Goal: Task Accomplishment & Management: Manage account settings

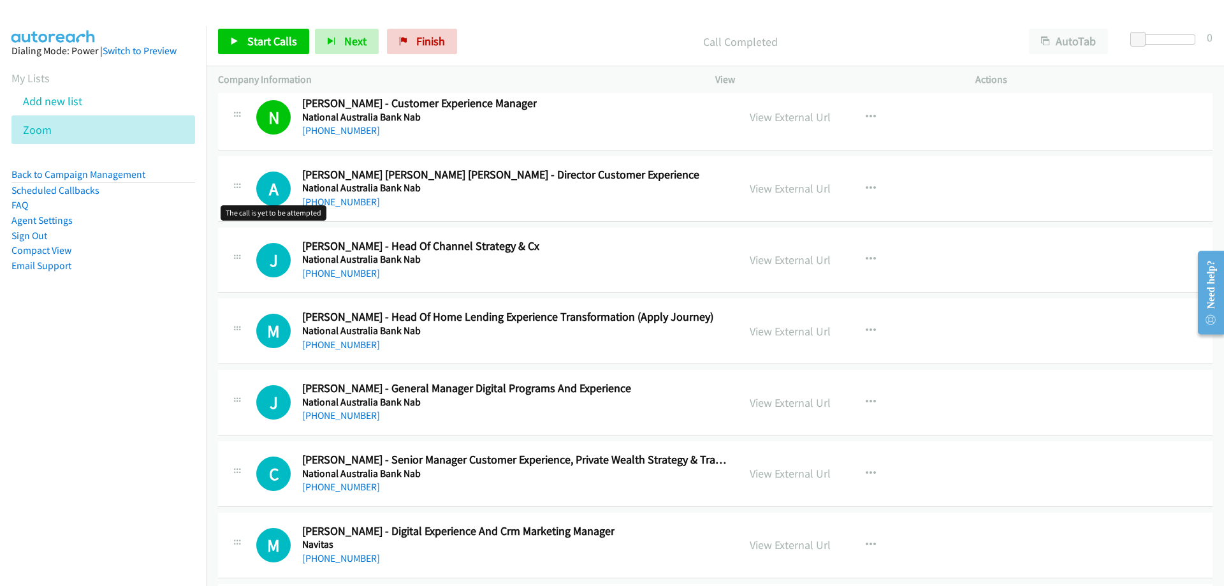
scroll to position [18930, 0]
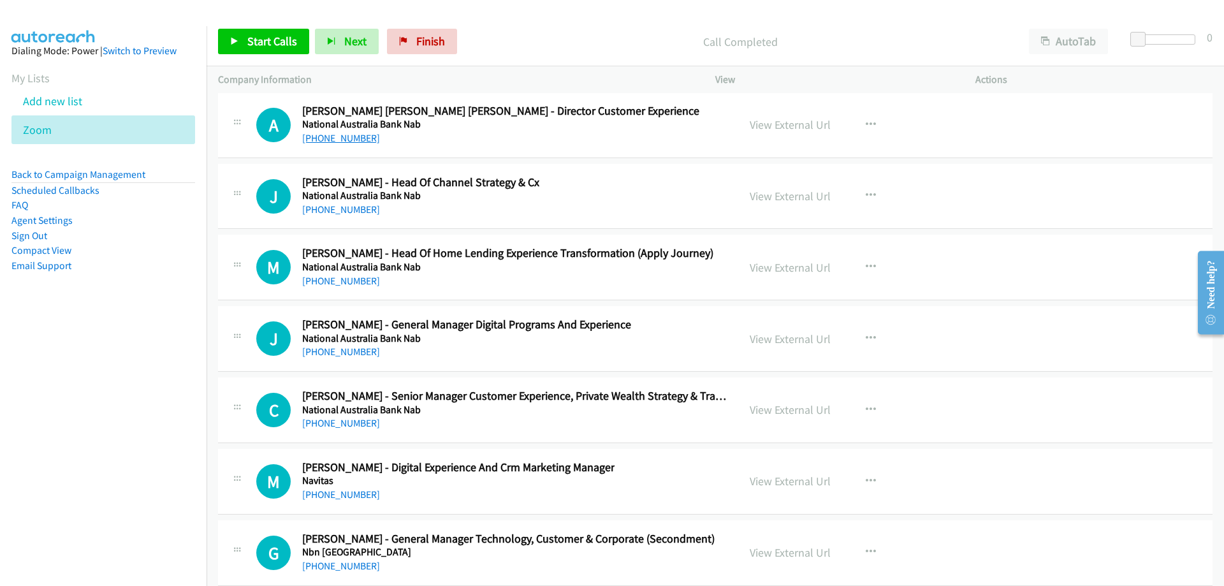
click at [345, 138] on link "[PHONE_NUMBER]" at bounding box center [341, 138] width 78 height 12
click at [352, 214] on link "[PHONE_NUMBER]" at bounding box center [341, 209] width 78 height 12
click at [362, 140] on link "[PHONE_NUMBER]" at bounding box center [341, 138] width 78 height 12
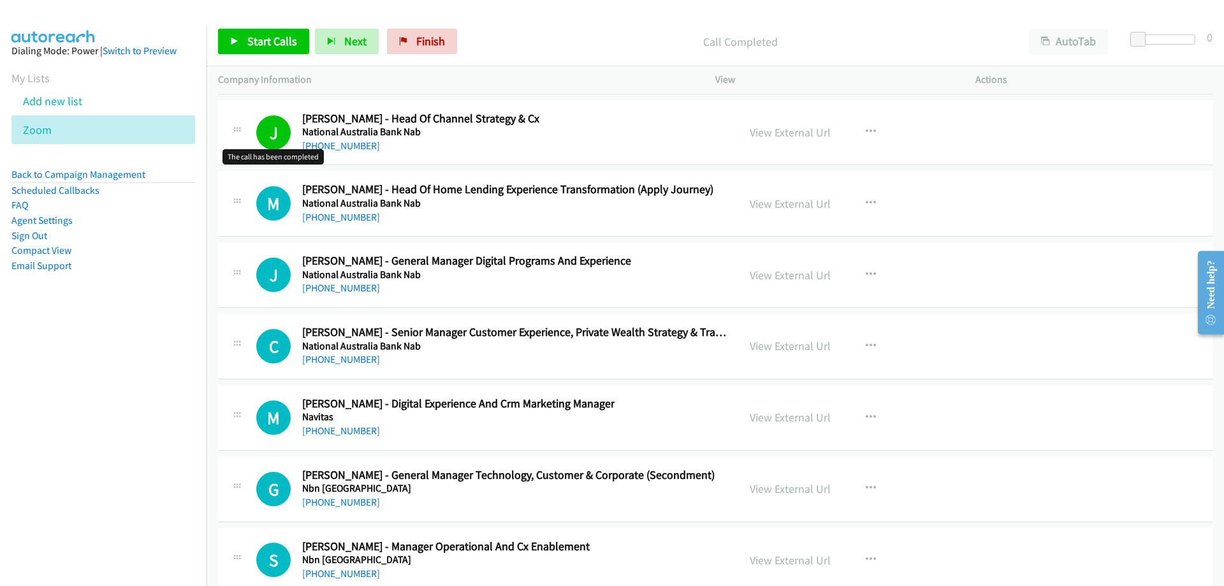
scroll to position [19057, 0]
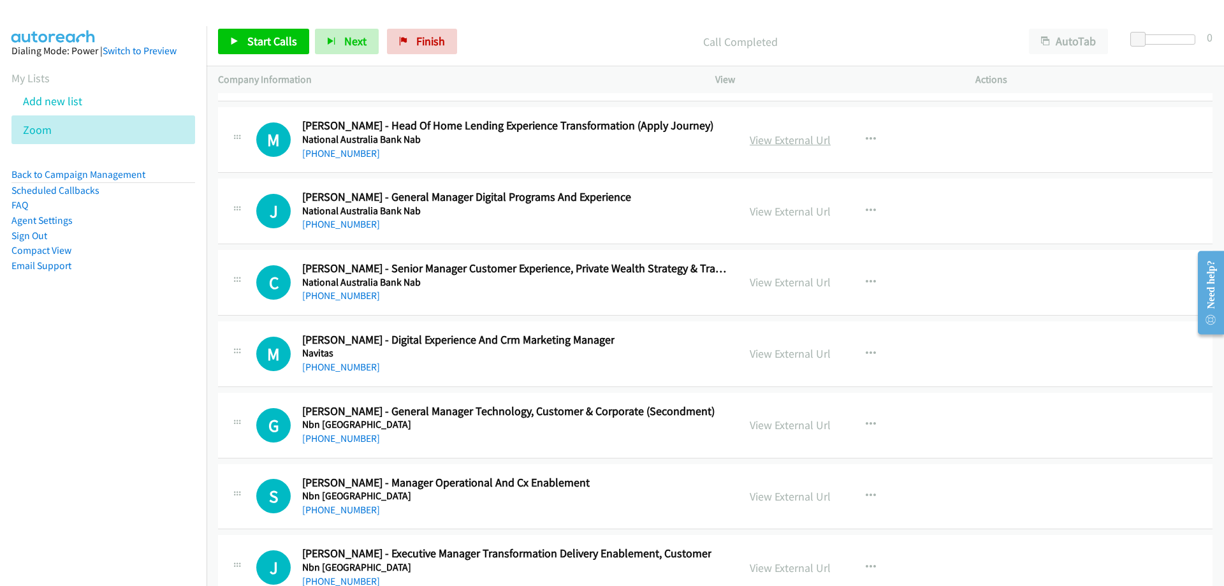
click at [783, 136] on link "View External Url" at bounding box center [790, 140] width 81 height 15
click at [323, 148] on link "[PHONE_NUMBER]" at bounding box center [341, 153] width 78 height 12
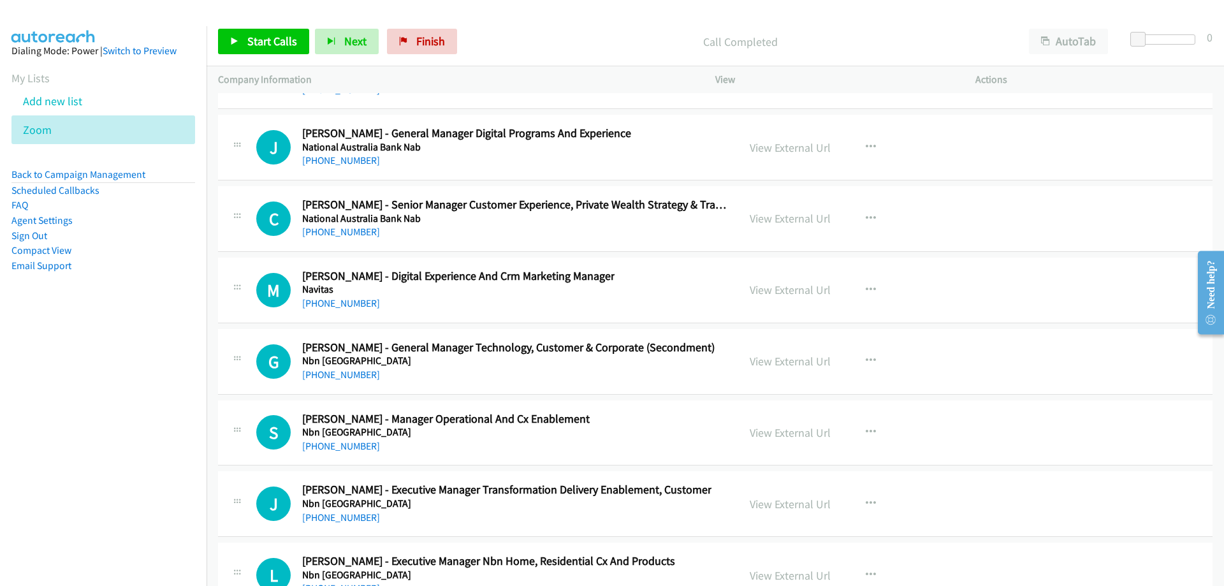
scroll to position [19185, 0]
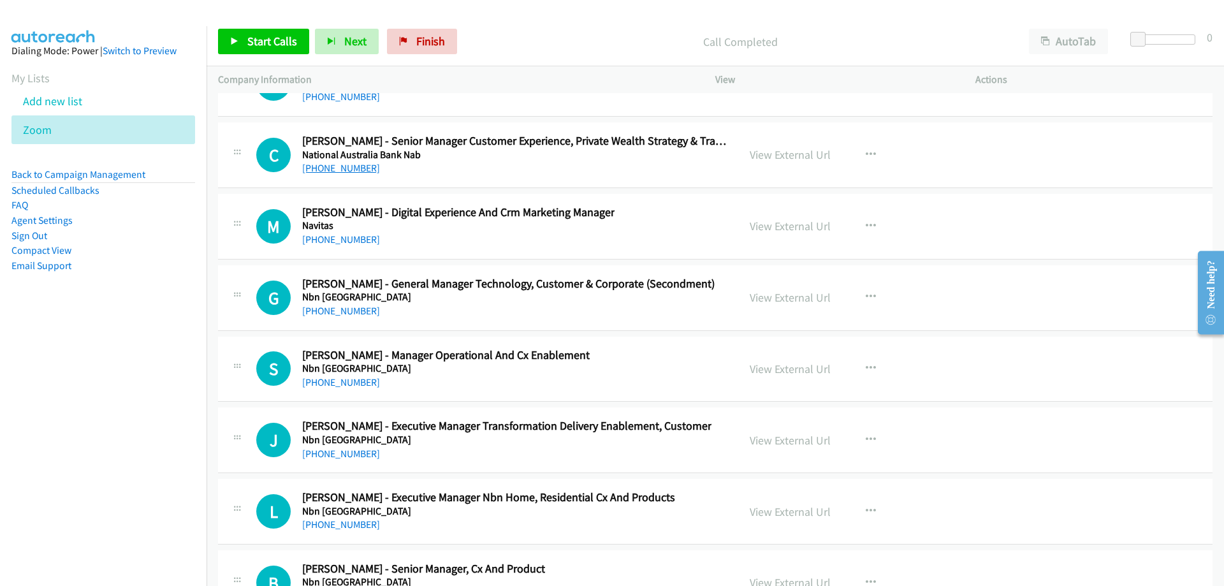
click at [354, 170] on link "[PHONE_NUMBER]" at bounding box center [341, 168] width 78 height 12
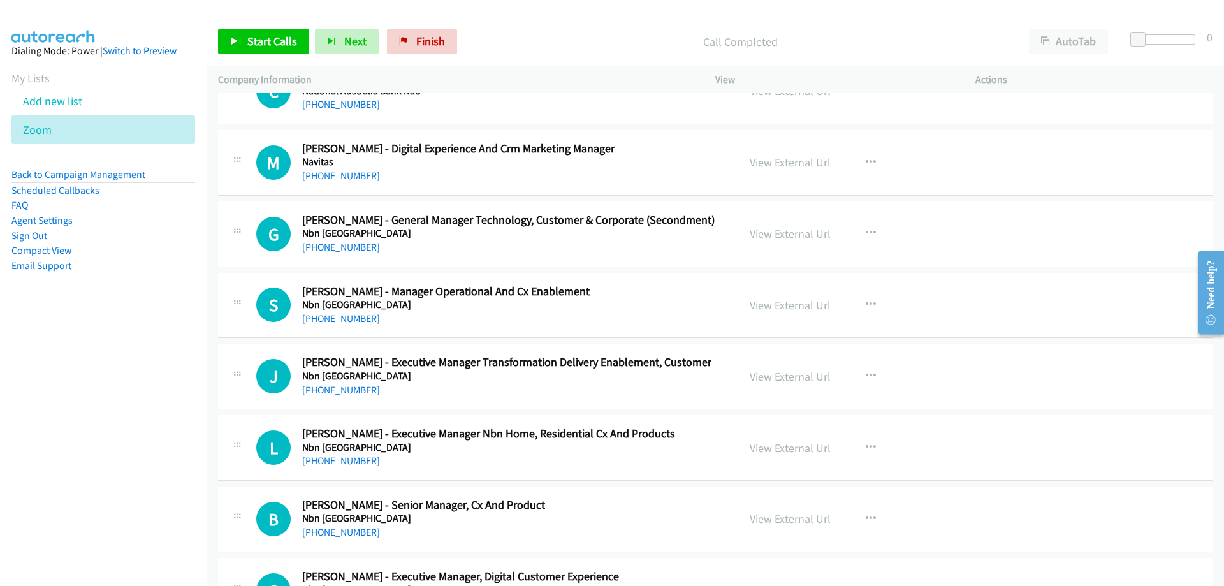
scroll to position [19312, 0]
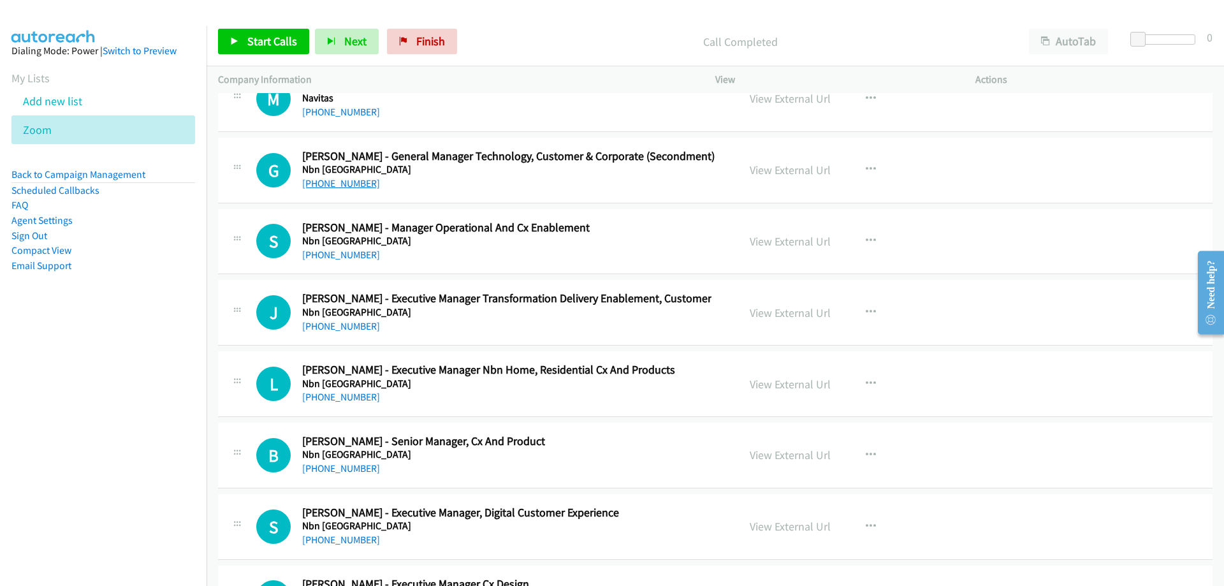
click at [341, 181] on link "[PHONE_NUMBER]" at bounding box center [341, 183] width 78 height 12
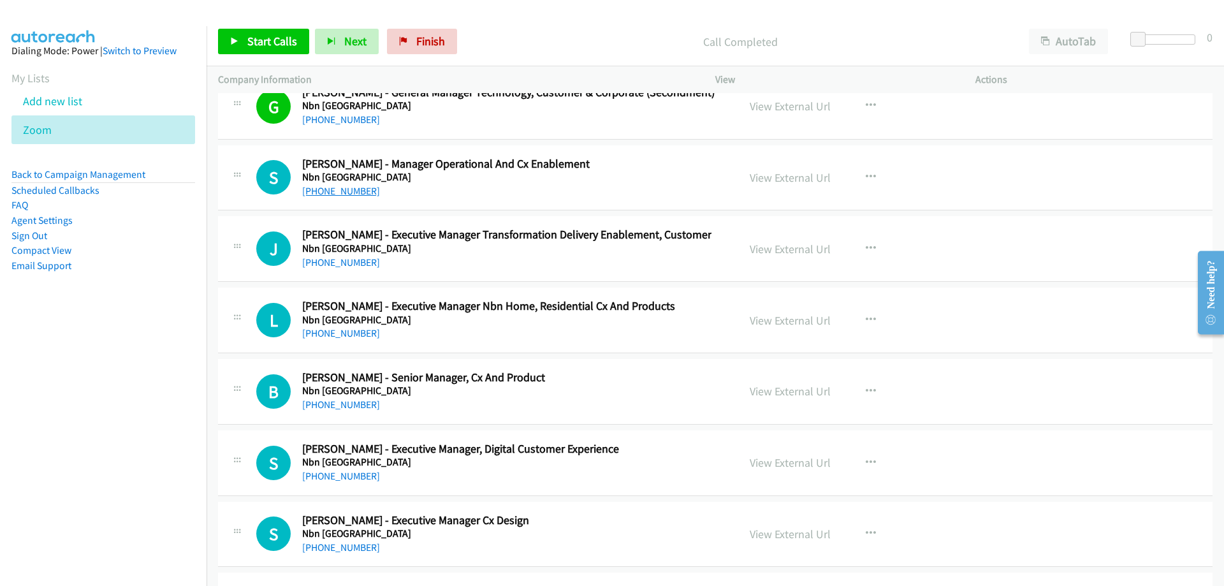
click at [360, 189] on link "[PHONE_NUMBER]" at bounding box center [341, 191] width 78 height 12
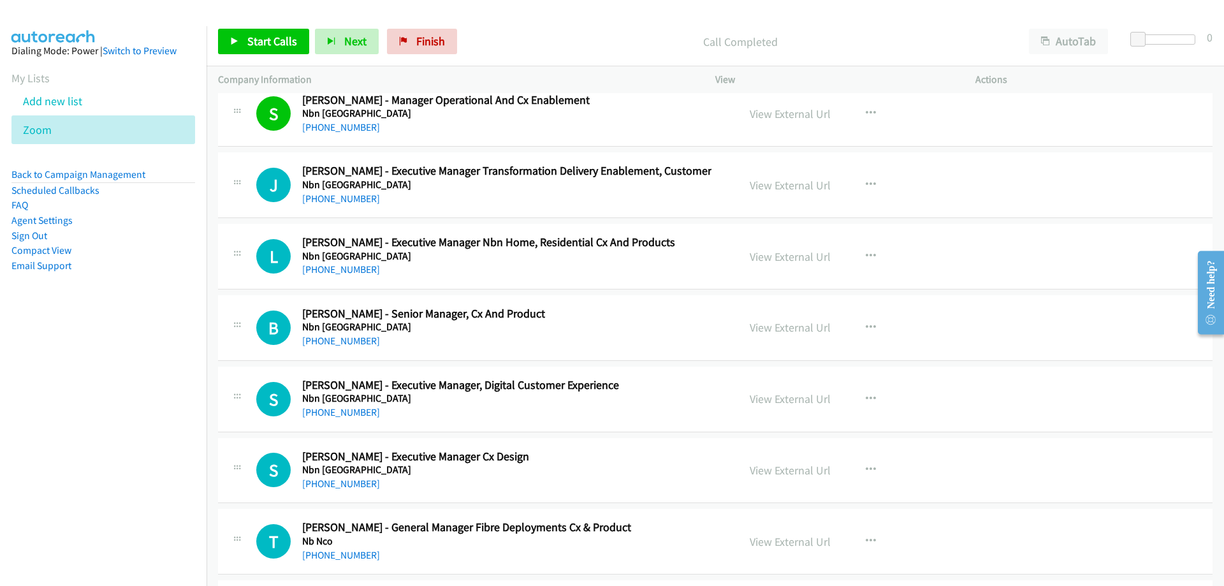
scroll to position [19504, 0]
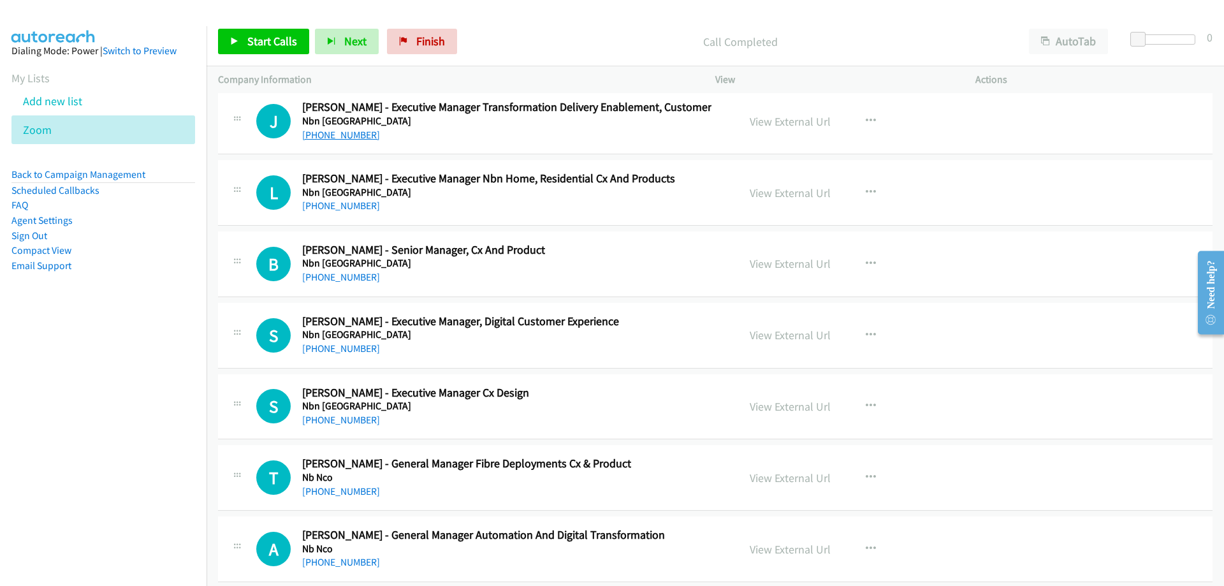
click at [329, 134] on link "[PHONE_NUMBER]" at bounding box center [341, 135] width 78 height 12
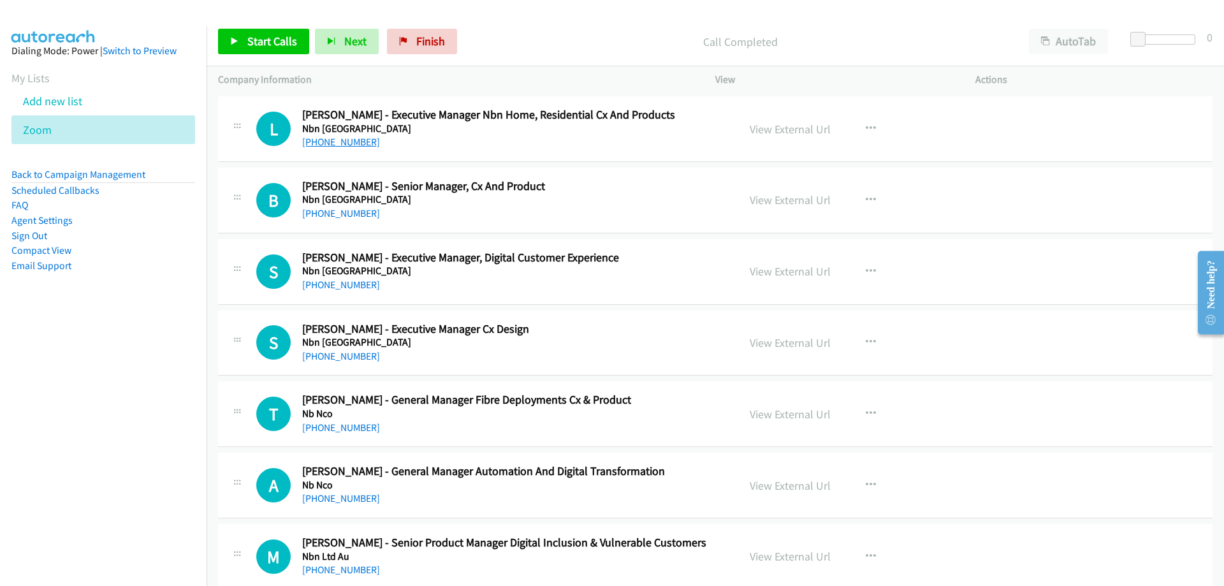
click at [328, 145] on link "[PHONE_NUMBER]" at bounding box center [341, 142] width 78 height 12
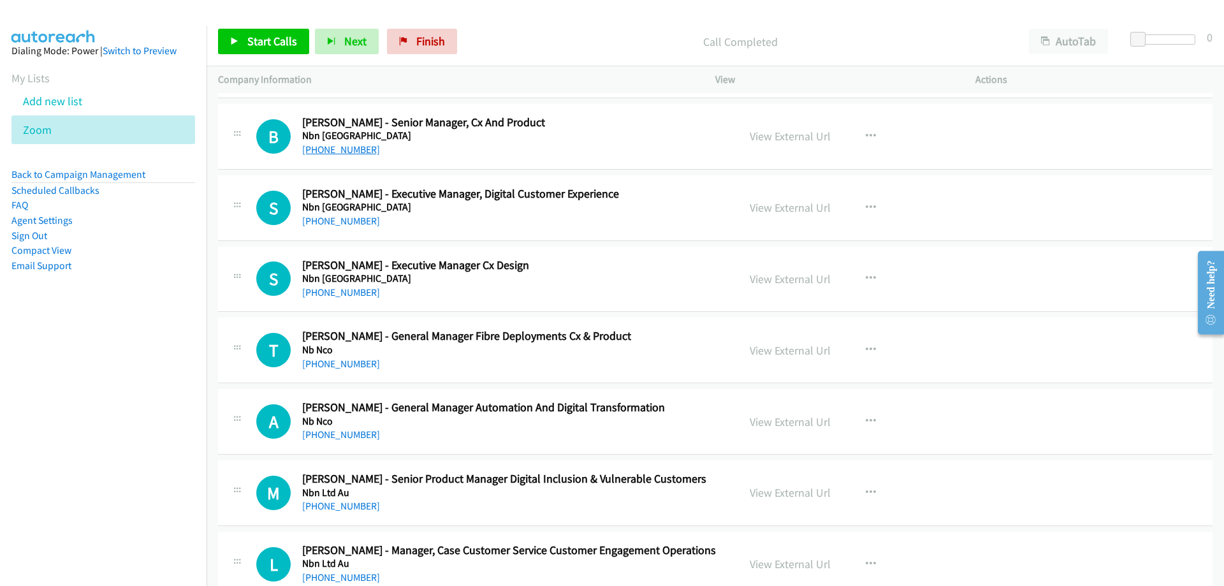
click at [359, 153] on link "[PHONE_NUMBER]" at bounding box center [341, 149] width 78 height 12
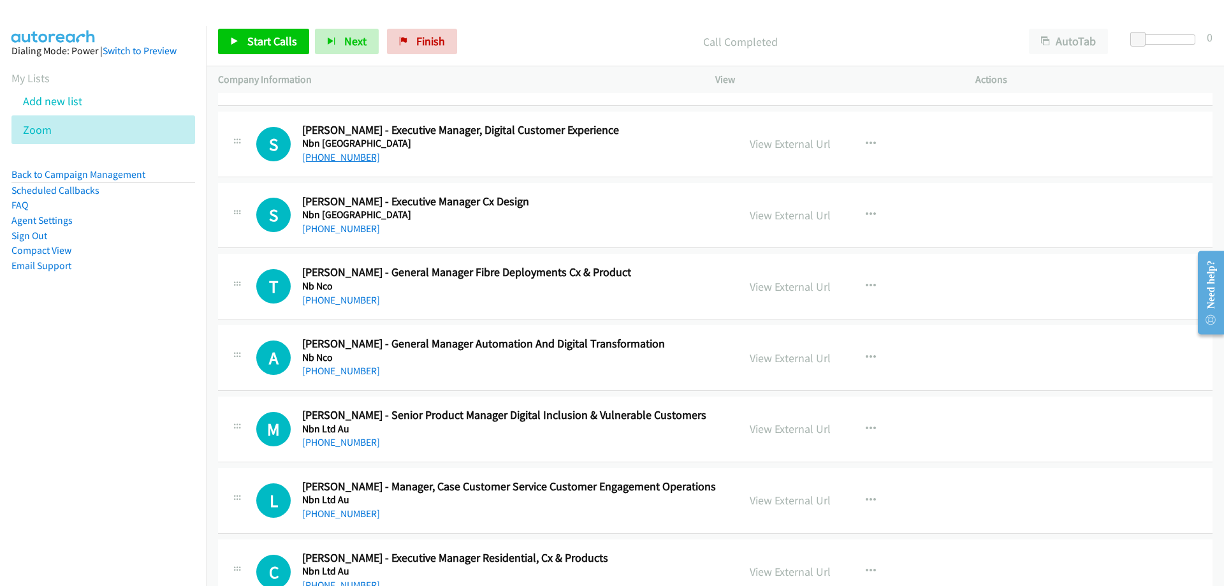
click at [313, 156] on link "[PHONE_NUMBER]" at bounding box center [341, 157] width 78 height 12
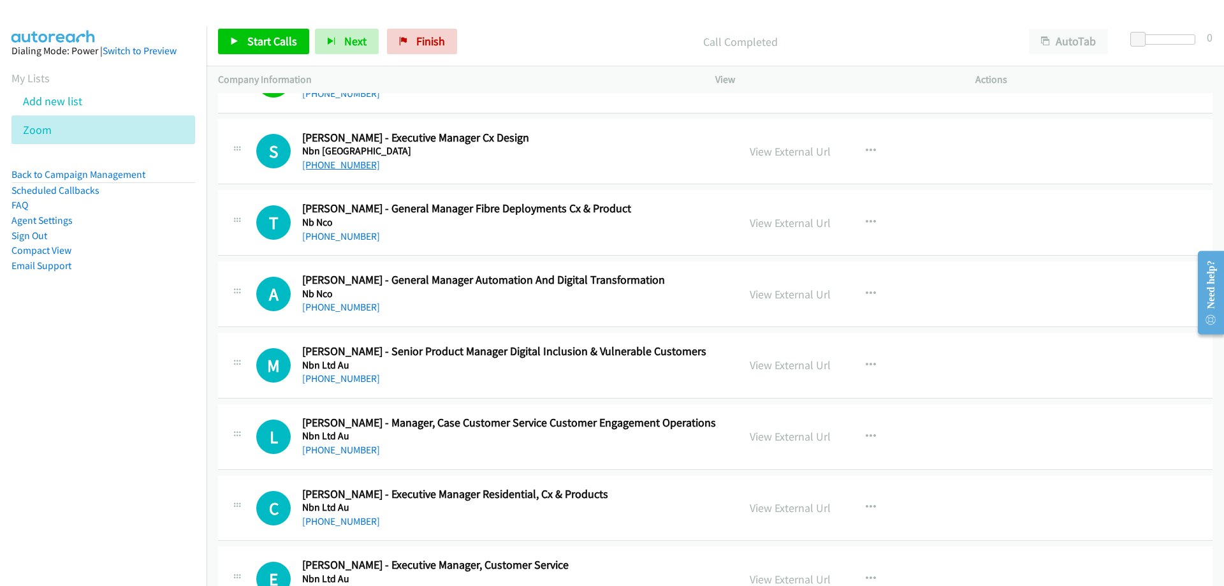
click at [337, 163] on link "[PHONE_NUMBER]" at bounding box center [341, 165] width 78 height 12
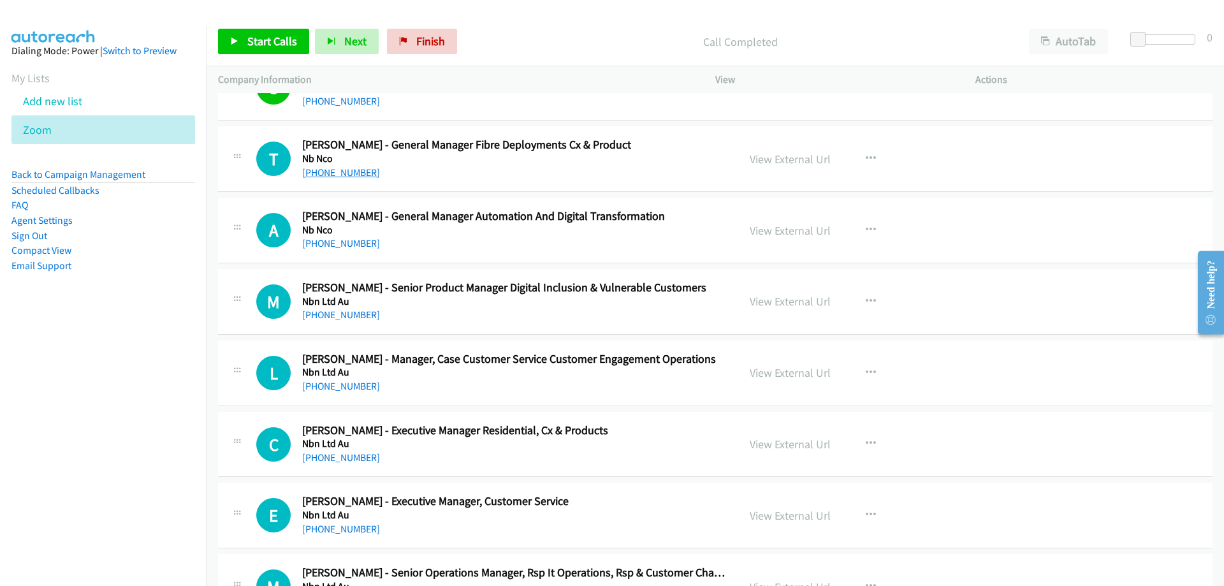
click at [349, 177] on link "[PHONE_NUMBER]" at bounding box center [341, 172] width 78 height 12
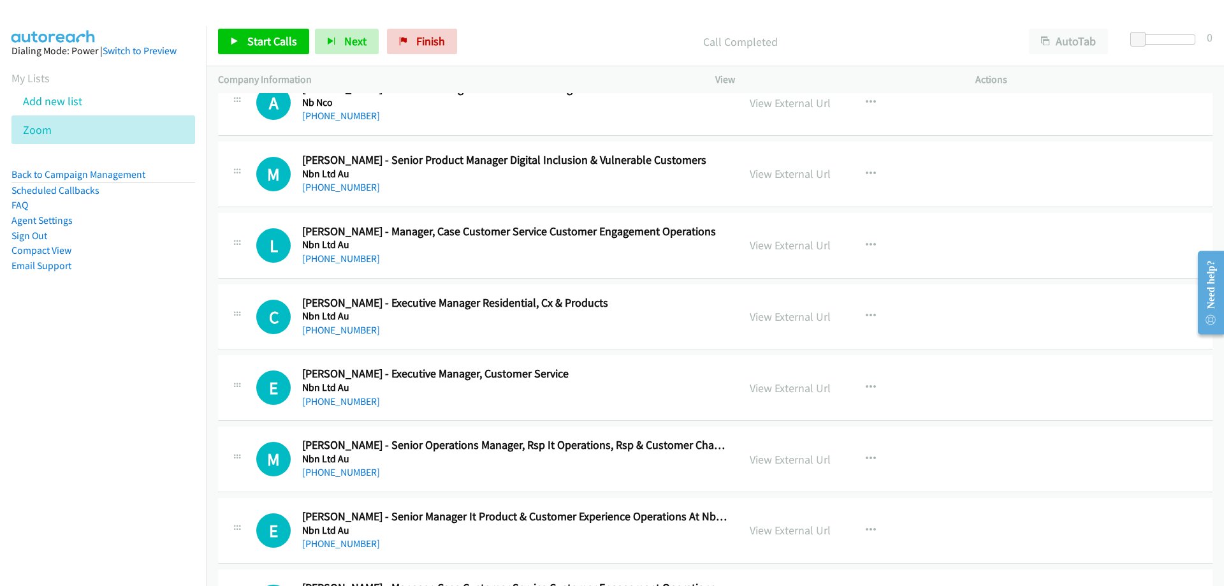
scroll to position [19886, 0]
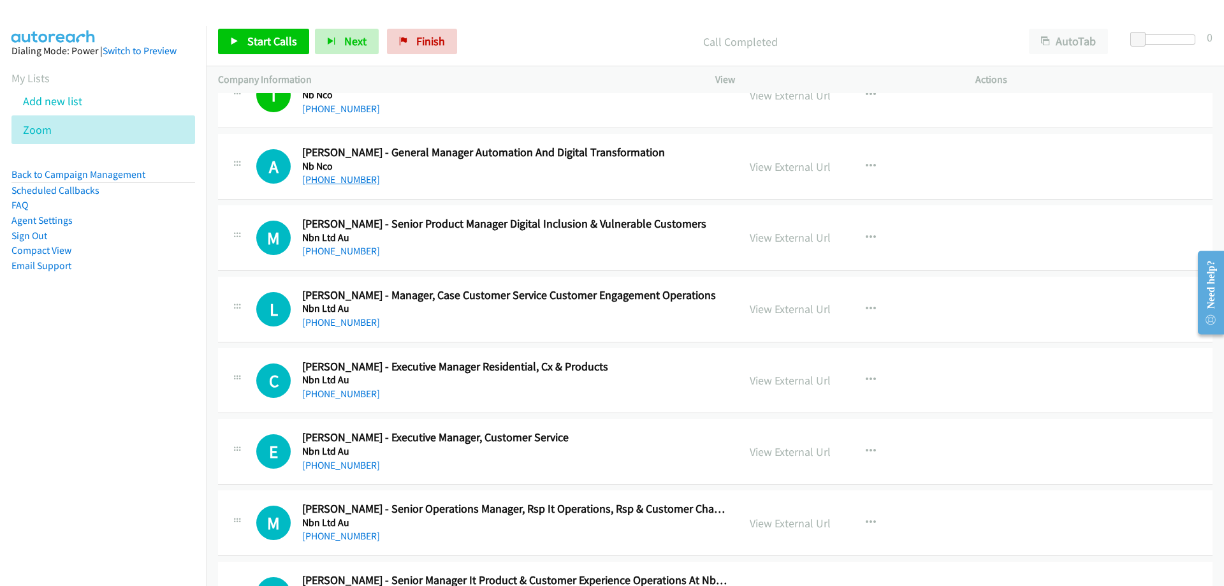
click at [356, 177] on link "[PHONE_NUMBER]" at bounding box center [341, 179] width 78 height 12
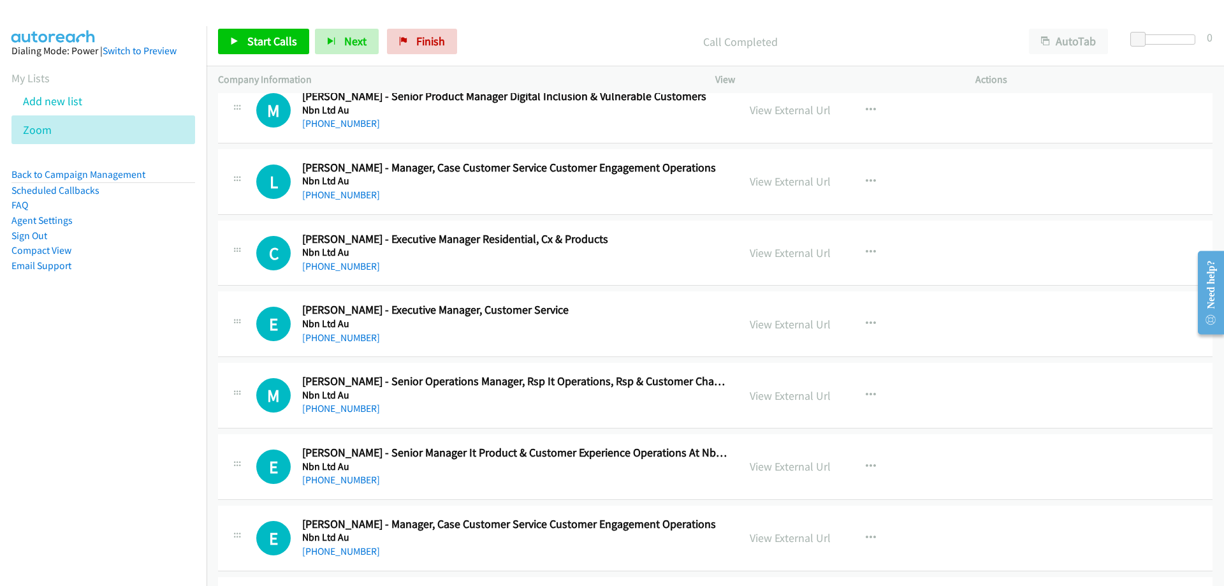
scroll to position [20077, 0]
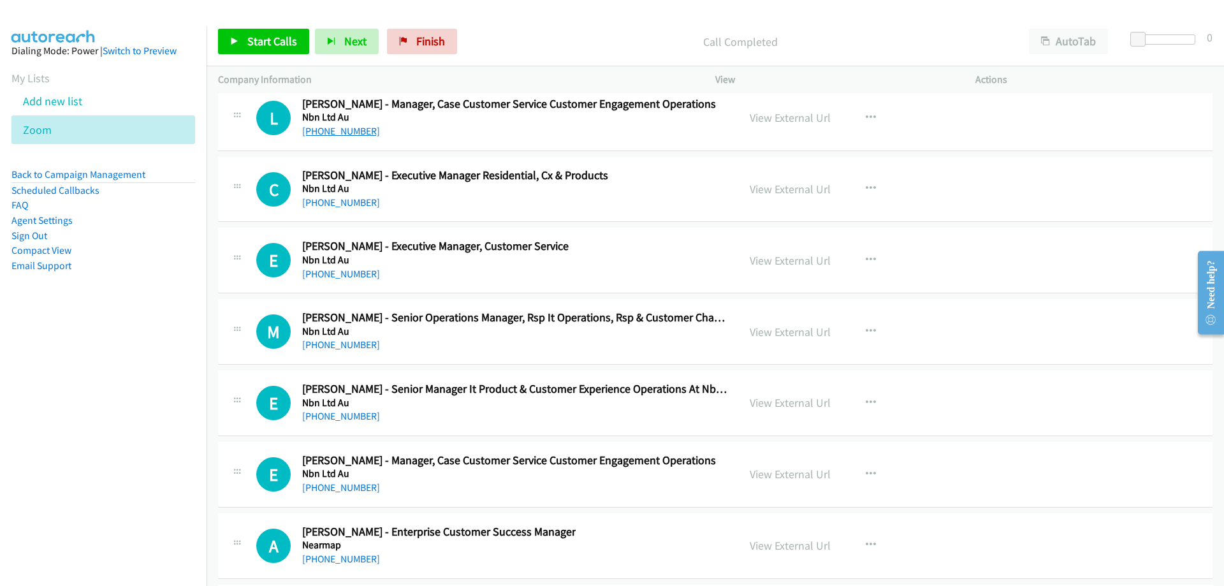
click at [349, 133] on link "[PHONE_NUMBER]" at bounding box center [341, 131] width 78 height 12
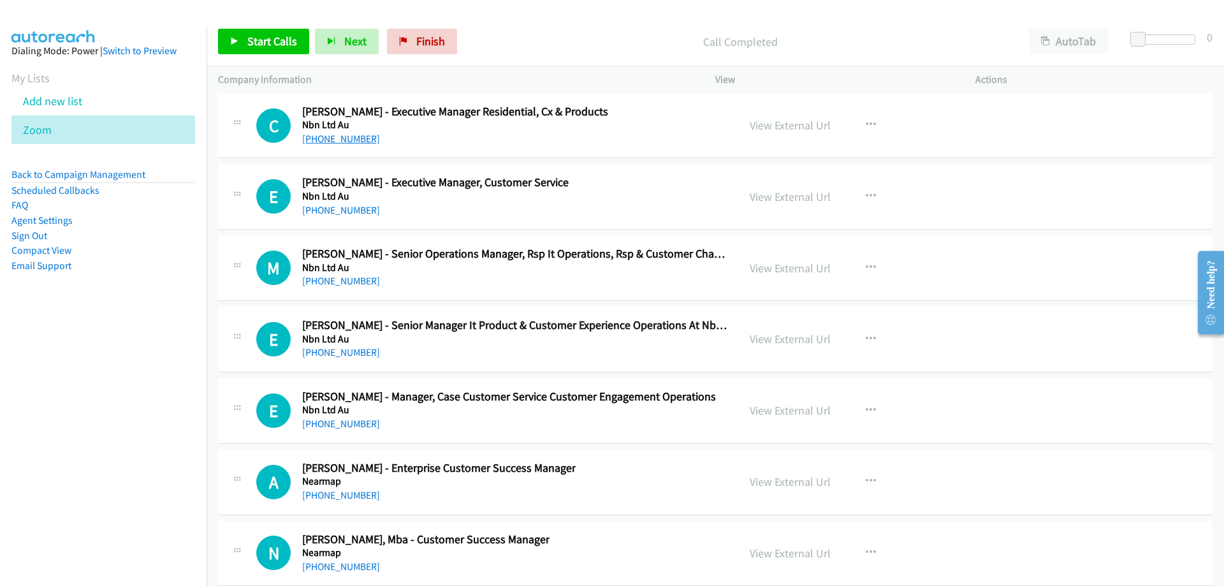
click at [354, 136] on link "[PHONE_NUMBER]" at bounding box center [341, 139] width 78 height 12
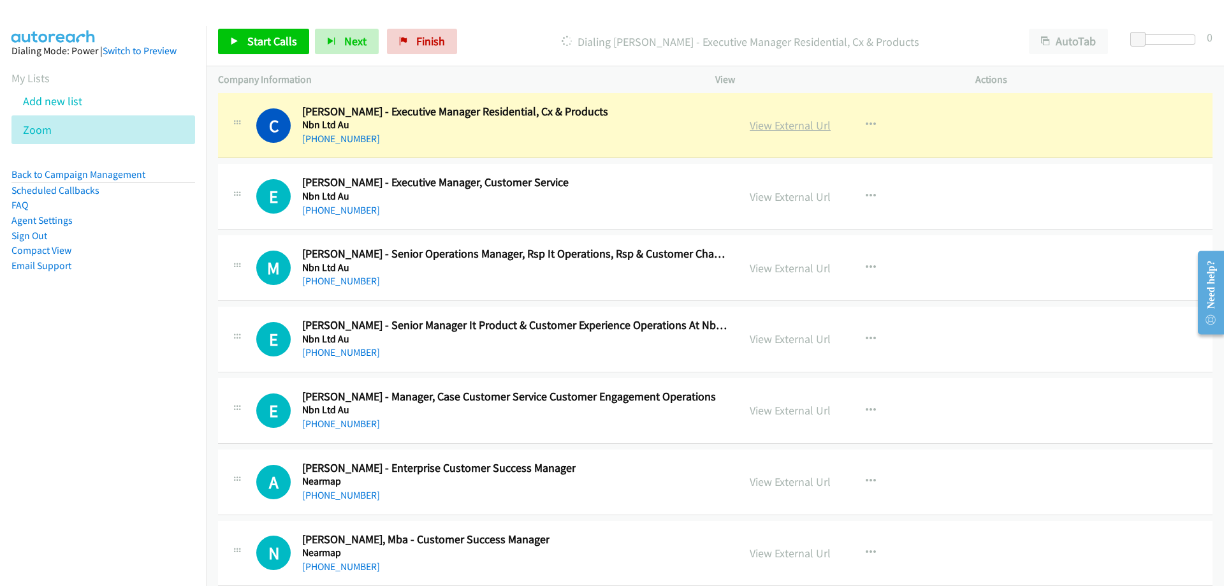
click at [782, 126] on link "View External Url" at bounding box center [790, 125] width 81 height 15
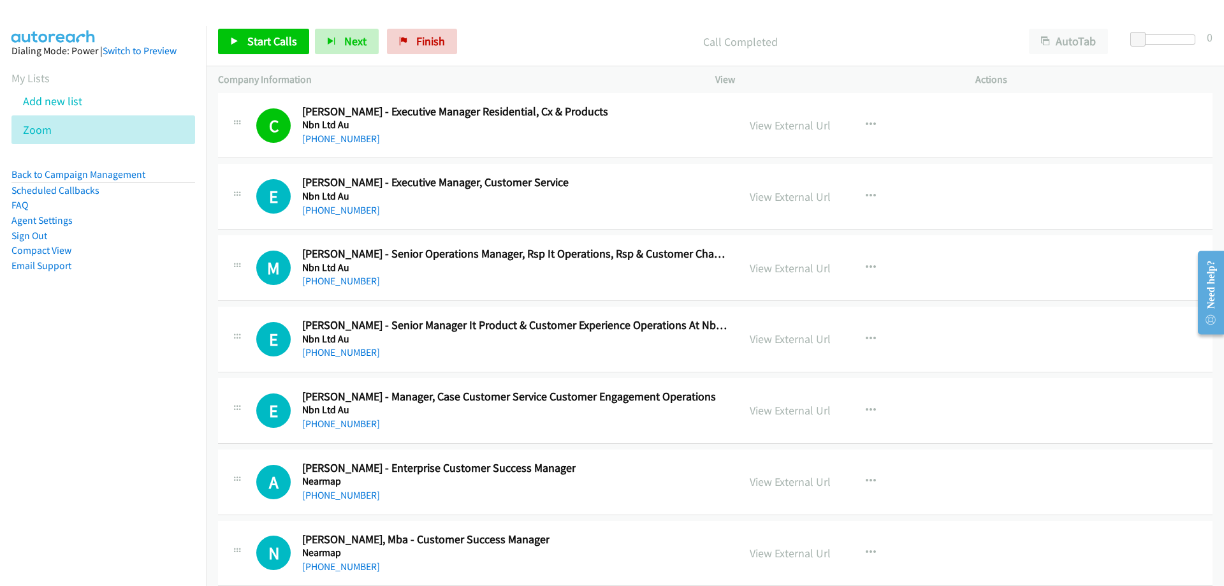
scroll to position [20205, 0]
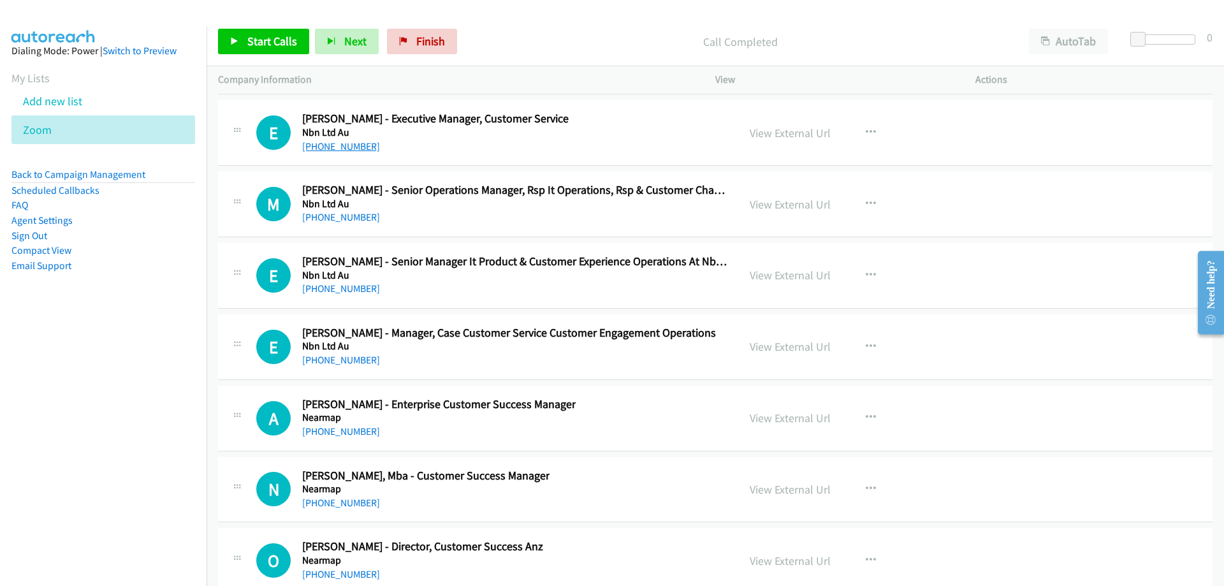
click at [337, 147] on link "[PHONE_NUMBER]" at bounding box center [341, 146] width 78 height 12
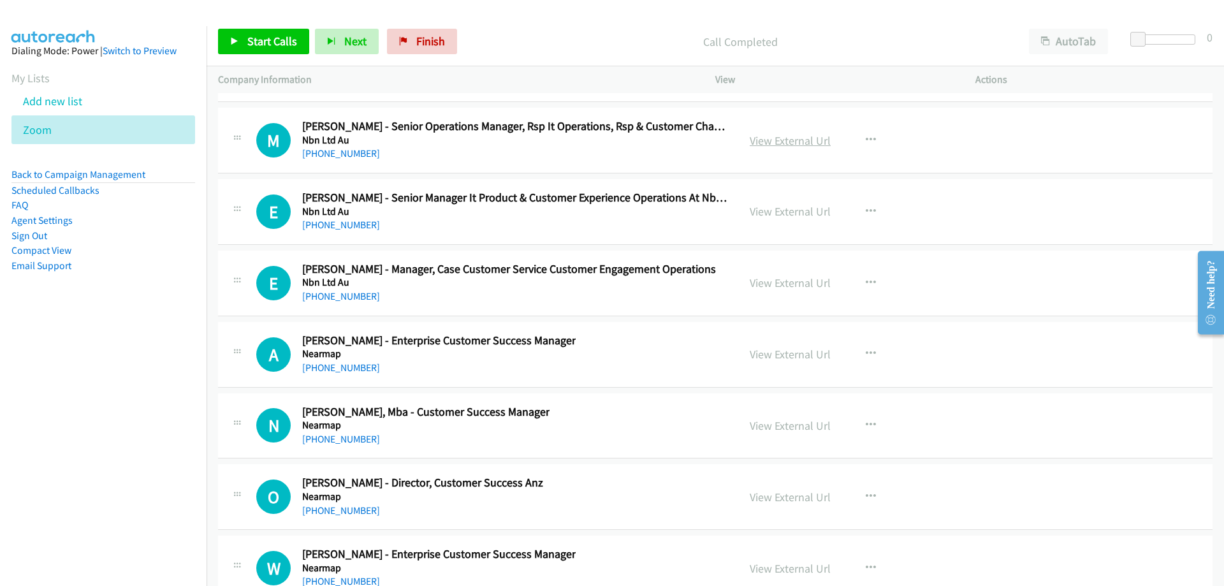
click at [781, 135] on link "View External Url" at bounding box center [790, 140] width 81 height 15
click at [348, 160] on div "[PHONE_NUMBER]" at bounding box center [514, 153] width 424 height 15
click at [347, 155] on link "[PHONE_NUMBER]" at bounding box center [341, 153] width 78 height 12
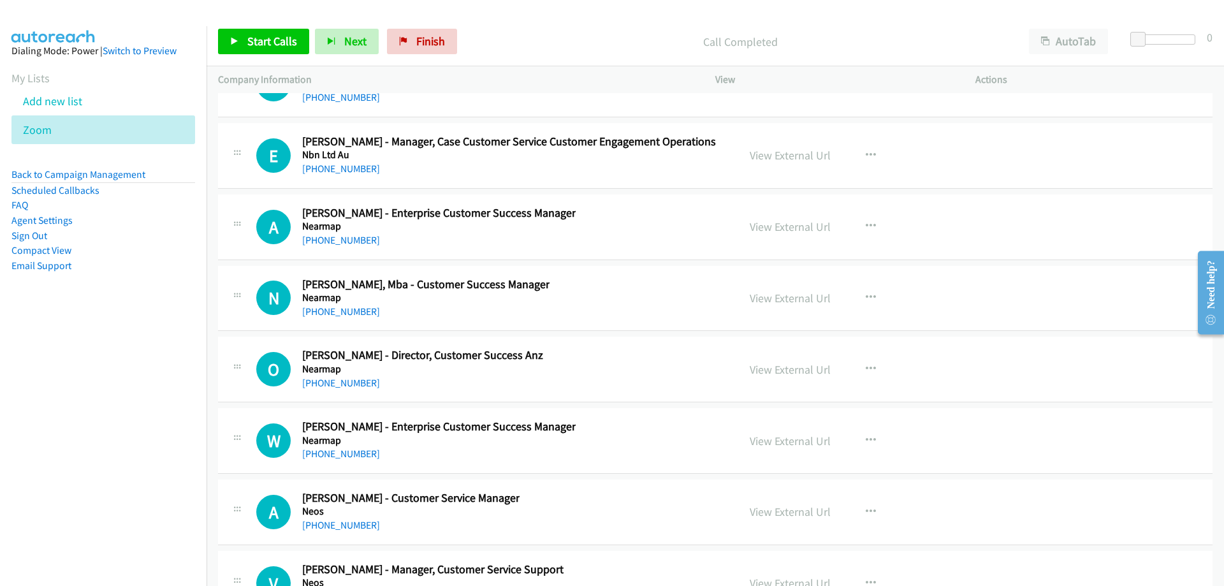
scroll to position [20332, 0]
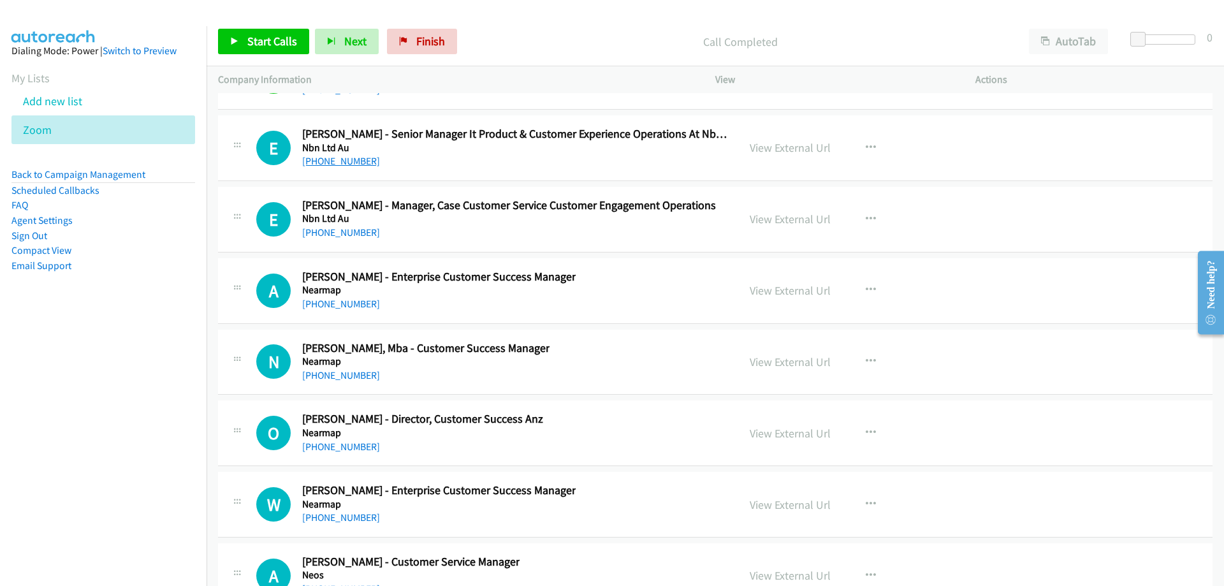
click at [349, 161] on link "[PHONE_NUMBER]" at bounding box center [341, 161] width 78 height 12
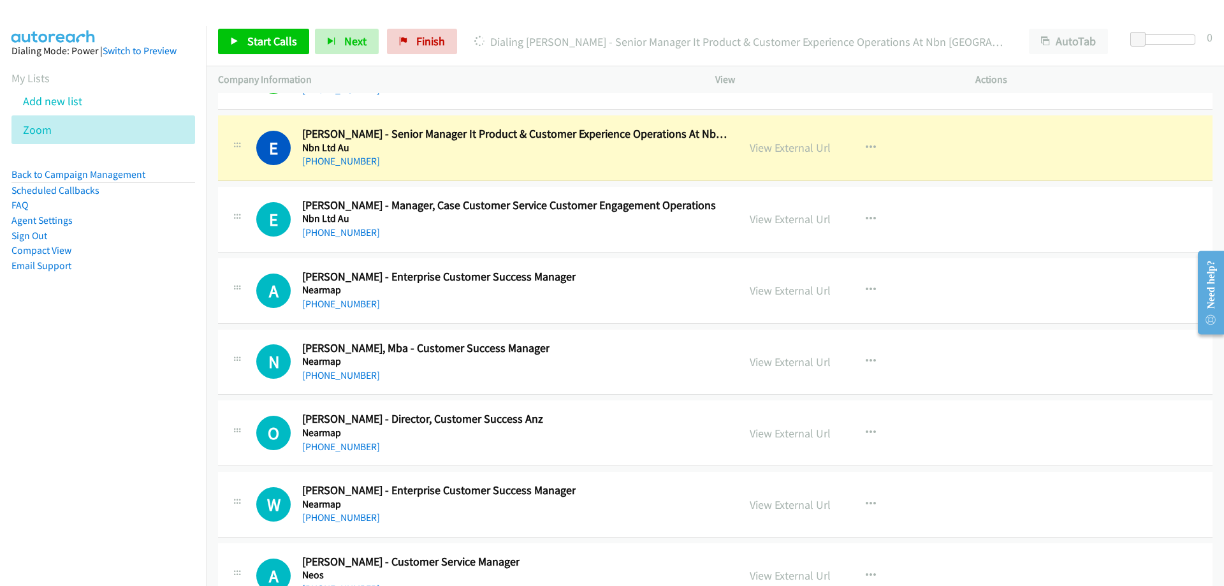
scroll to position [20396, 0]
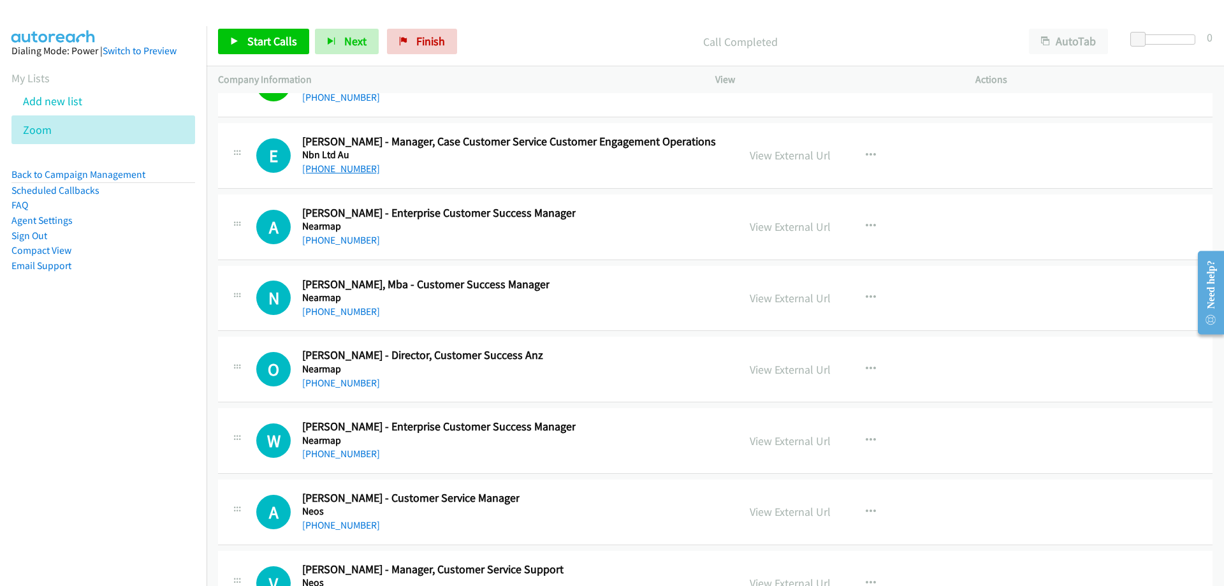
click at [349, 173] on link "[PHONE_NUMBER]" at bounding box center [341, 169] width 78 height 12
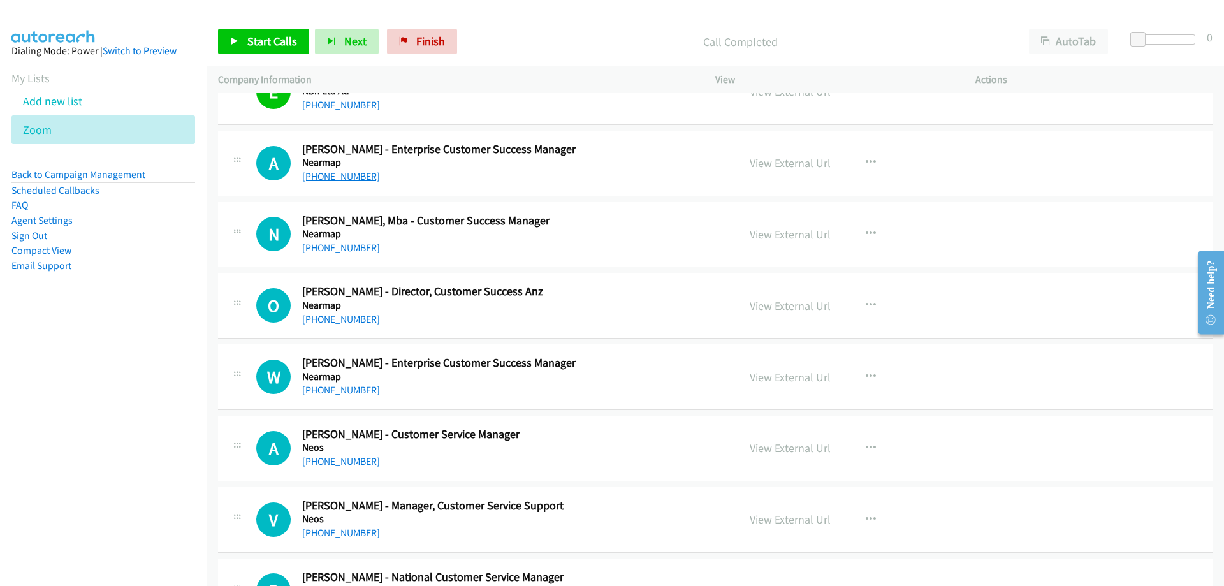
click at [366, 173] on link "[PHONE_NUMBER]" at bounding box center [341, 176] width 78 height 12
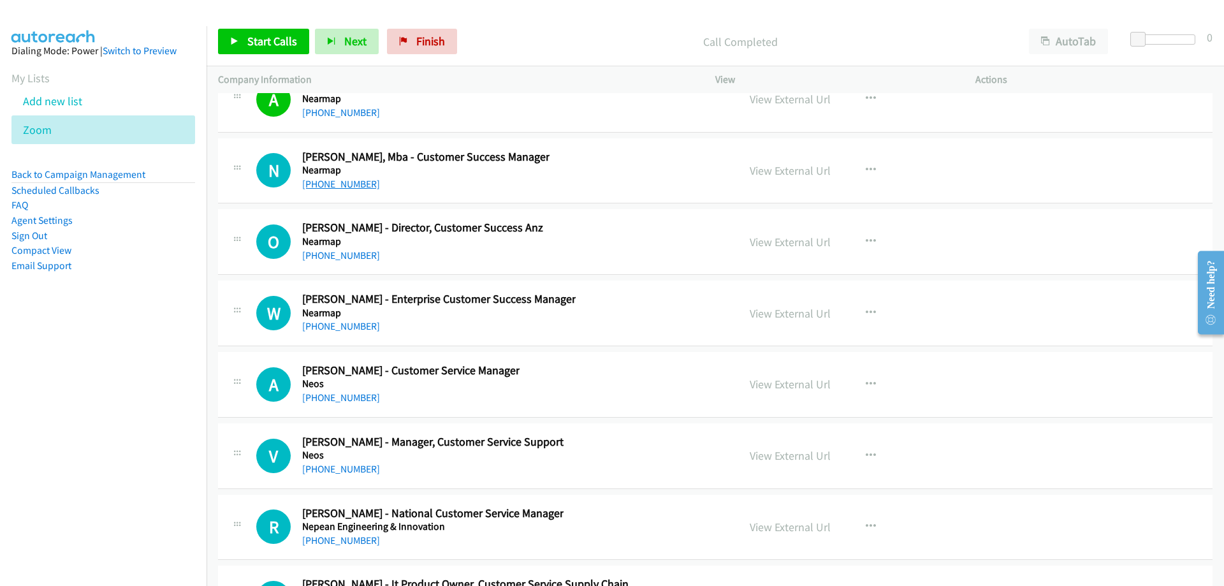
click at [351, 185] on link "[PHONE_NUMBER]" at bounding box center [341, 184] width 78 height 12
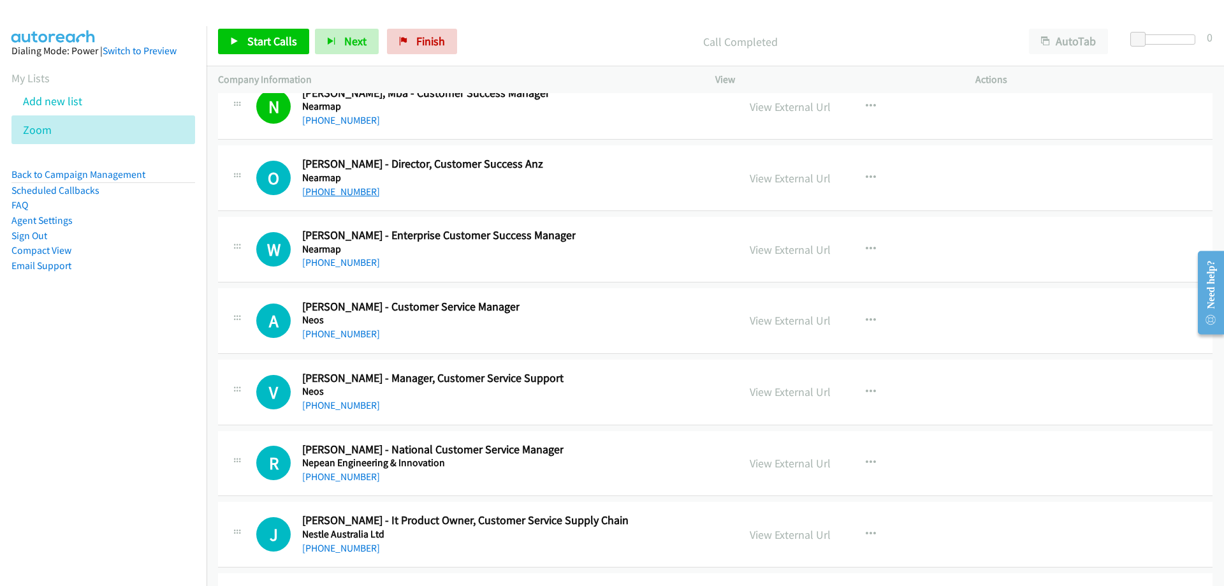
click at [339, 189] on link "[PHONE_NUMBER]" at bounding box center [341, 191] width 78 height 12
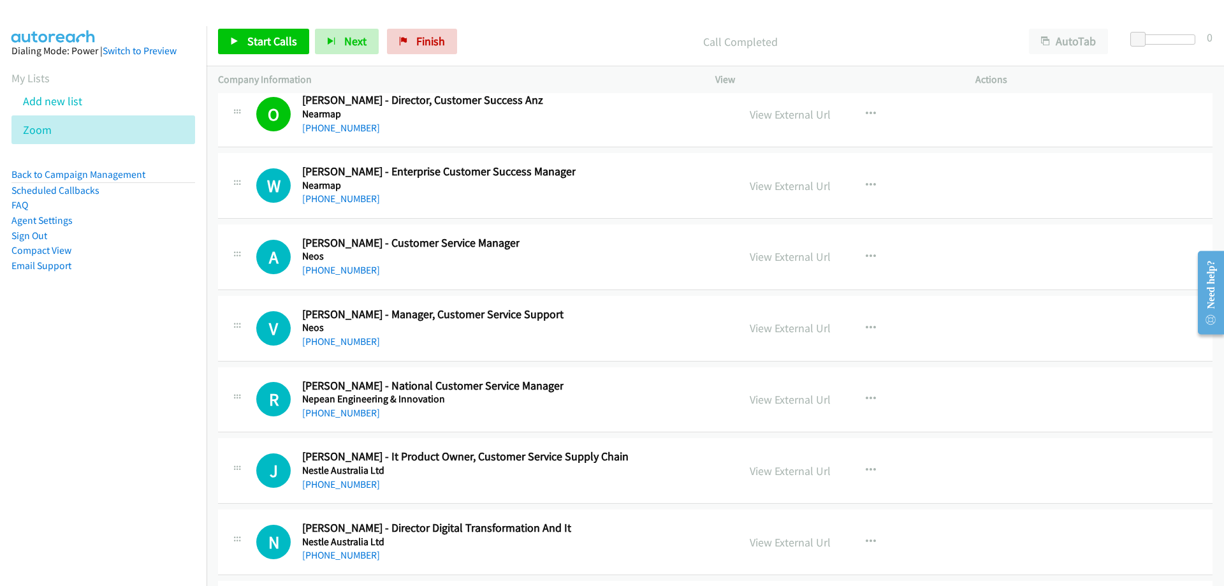
scroll to position [20715, 0]
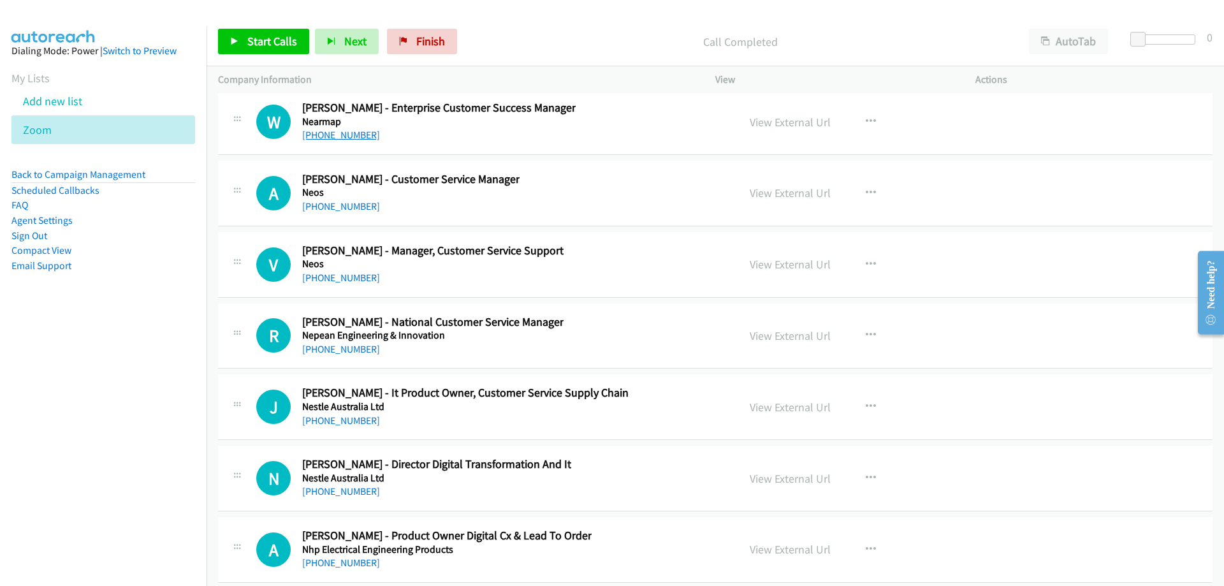
click at [347, 138] on link "[PHONE_NUMBER]" at bounding box center [341, 135] width 78 height 12
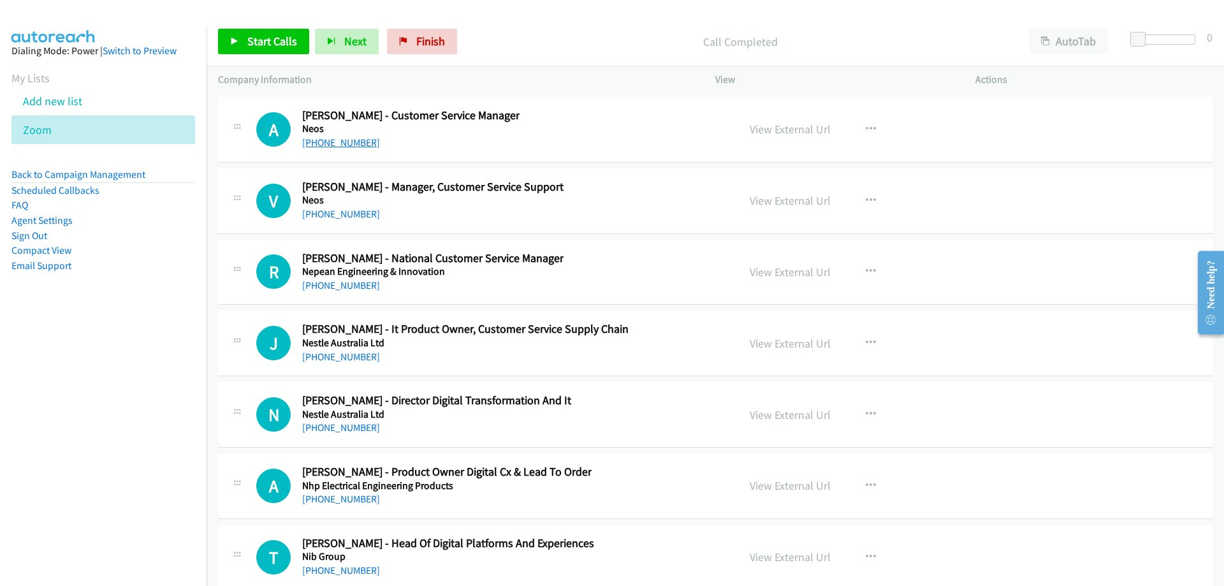
click at [354, 142] on link "[PHONE_NUMBER]" at bounding box center [341, 142] width 78 height 12
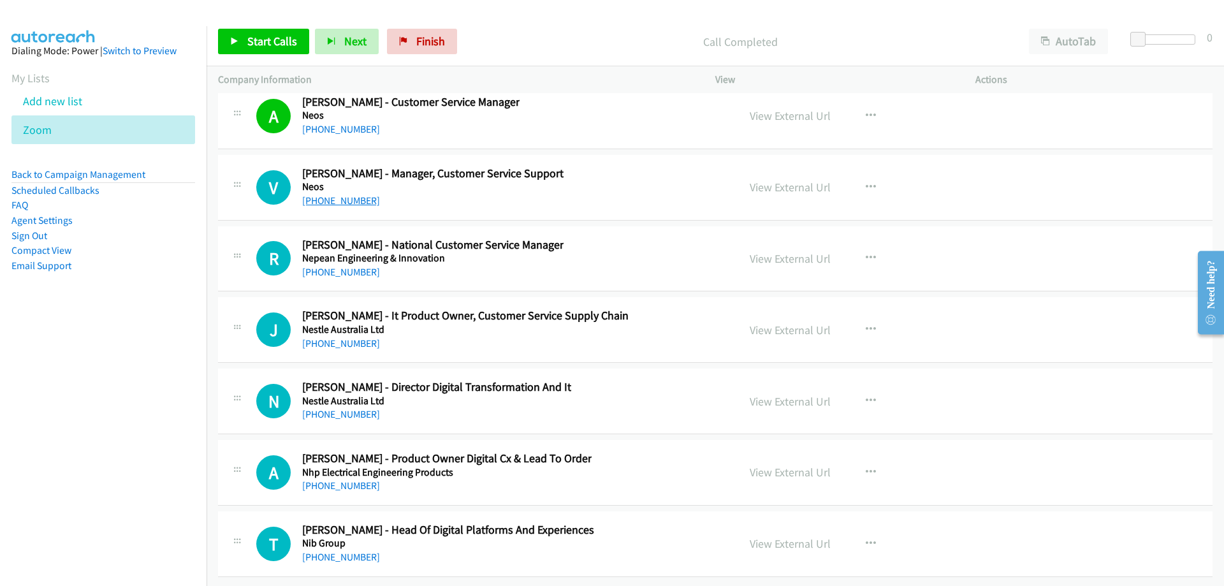
click at [327, 194] on link "[PHONE_NUMBER]" at bounding box center [341, 200] width 78 height 12
click at [363, 266] on link "[PHONE_NUMBER]" at bounding box center [341, 272] width 78 height 12
click at [330, 337] on link "[PHONE_NUMBER]" at bounding box center [341, 343] width 78 height 12
click at [350, 408] on link "[PHONE_NUMBER]" at bounding box center [341, 414] width 78 height 12
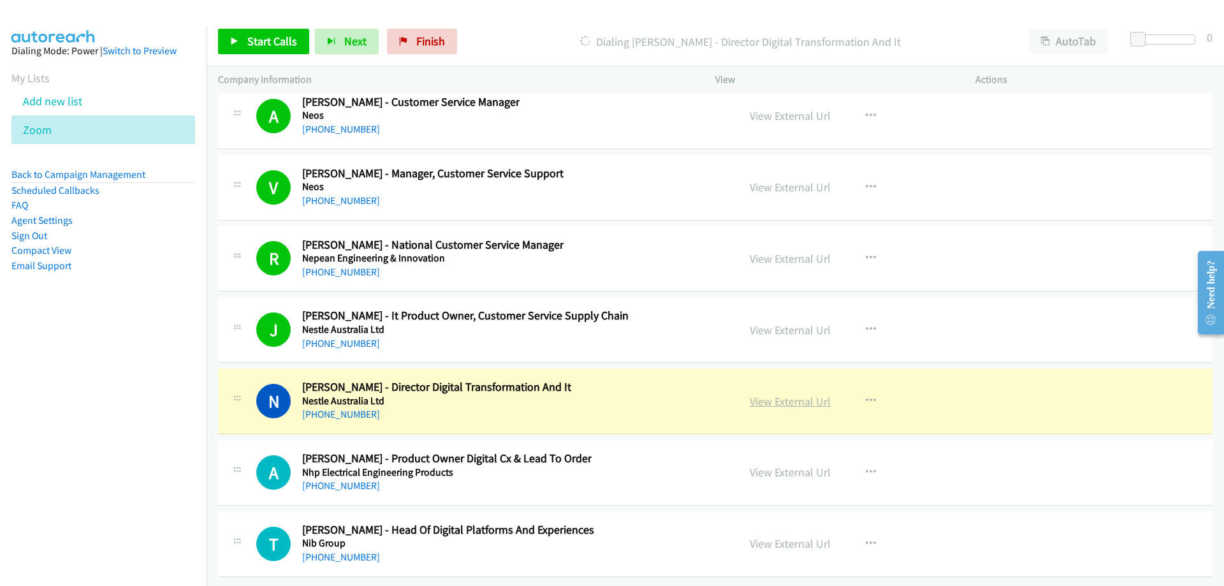
click at [771, 394] on link "View External Url" at bounding box center [790, 401] width 81 height 15
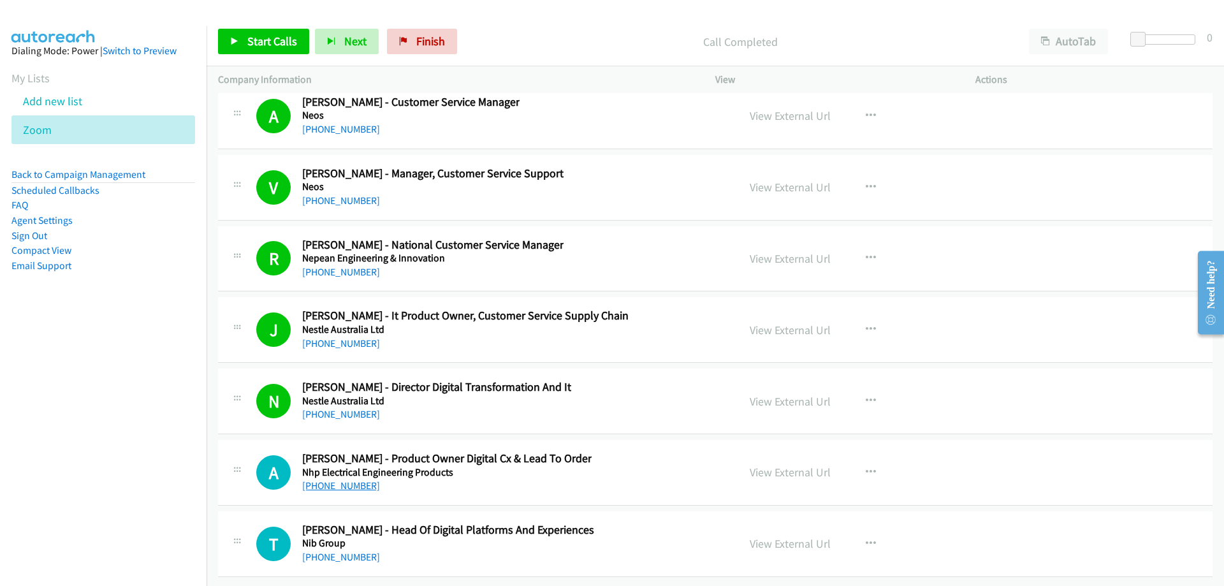
click at [330, 479] on link "[PHONE_NUMBER]" at bounding box center [341, 485] width 78 height 12
click at [64, 129] on li "Zoom" at bounding box center [103, 129] width 184 height 29
click at [61, 129] on icon at bounding box center [58, 130] width 9 height 9
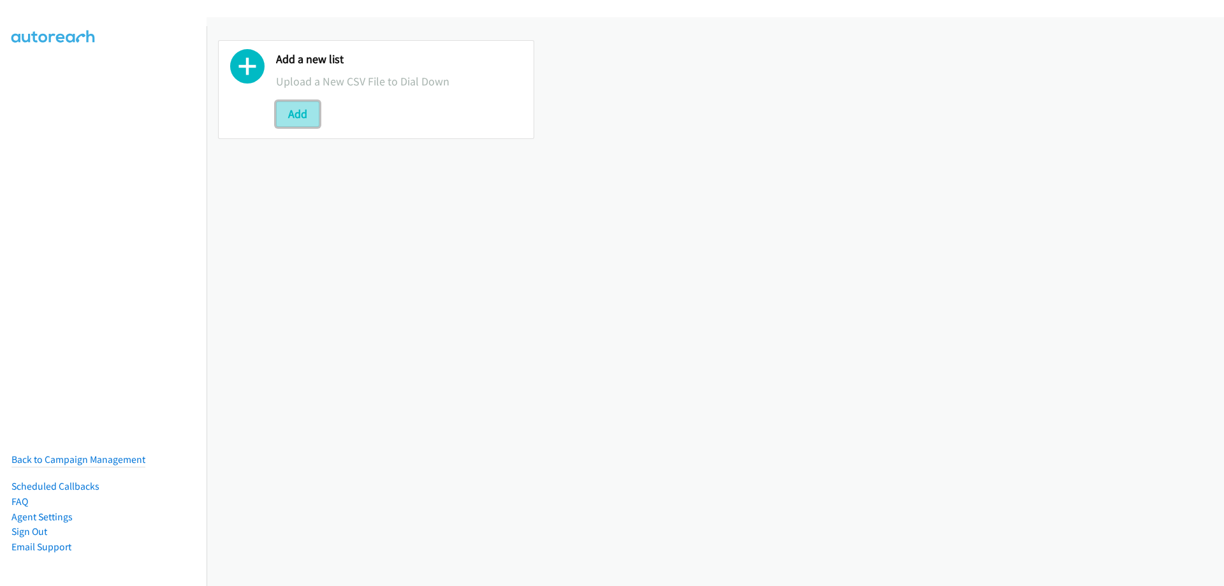
click at [306, 105] on button "Add" at bounding box center [297, 113] width 43 height 25
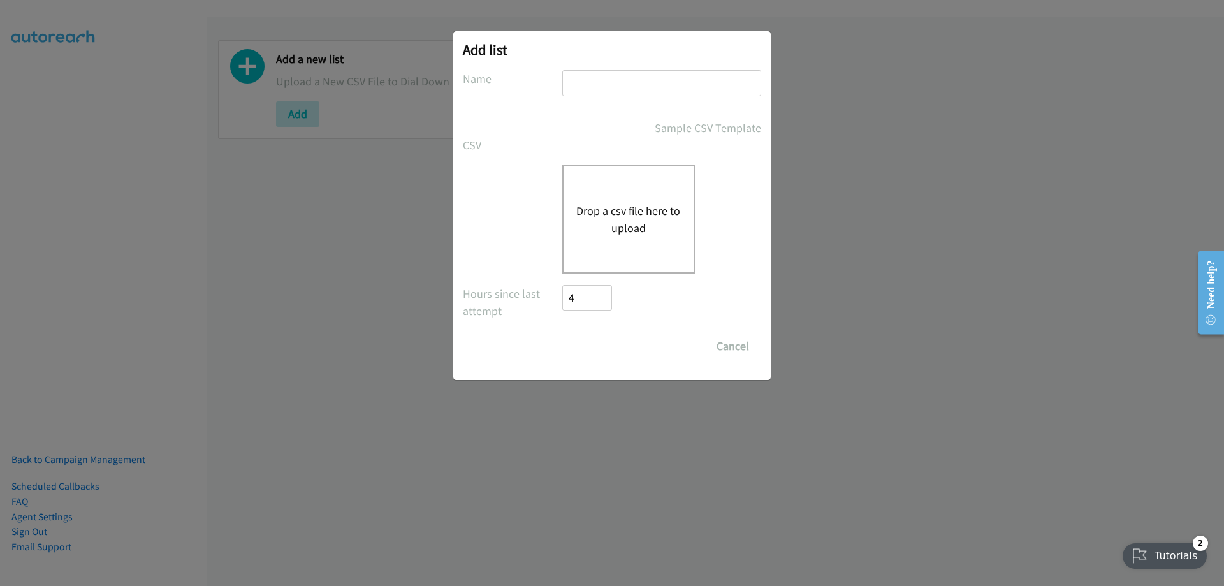
click at [596, 234] on button "Drop a csv file here to upload" at bounding box center [628, 219] width 105 height 34
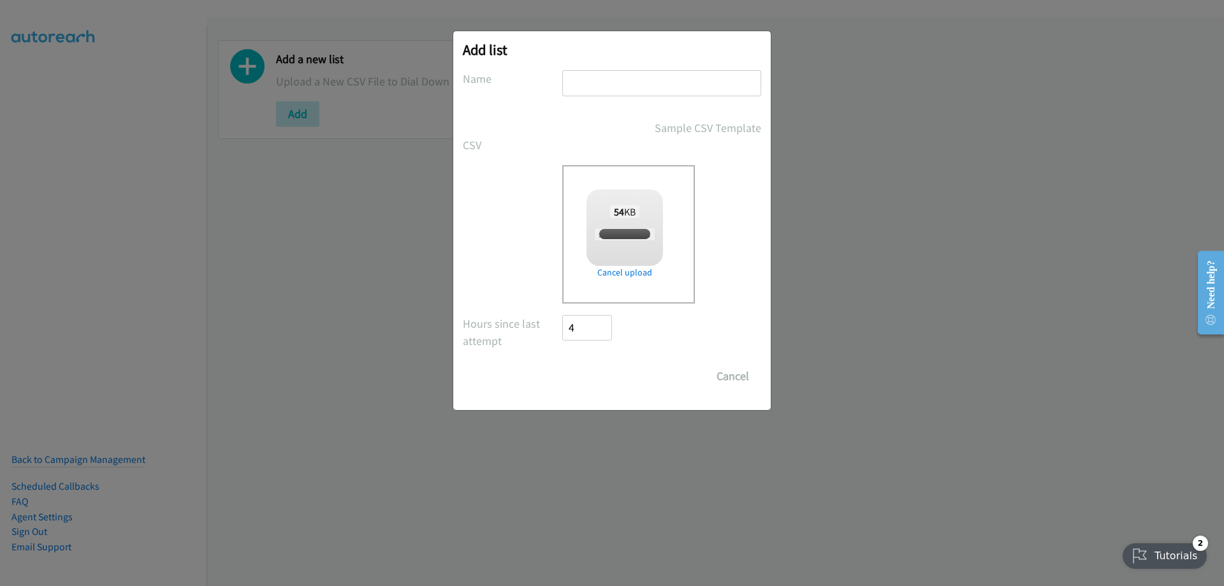
checkbox input "true"
click at [609, 92] on input "text" at bounding box center [661, 83] width 199 height 26
type input "ZOOM"
click at [597, 374] on input "Save List" at bounding box center [595, 375] width 67 height 25
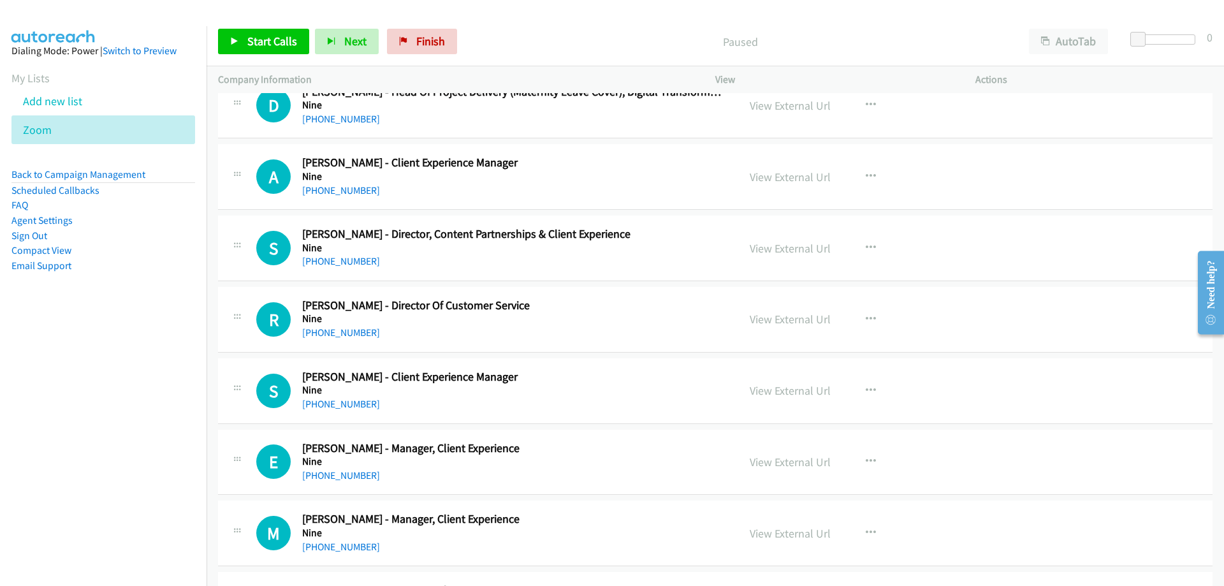
scroll to position [127, 0]
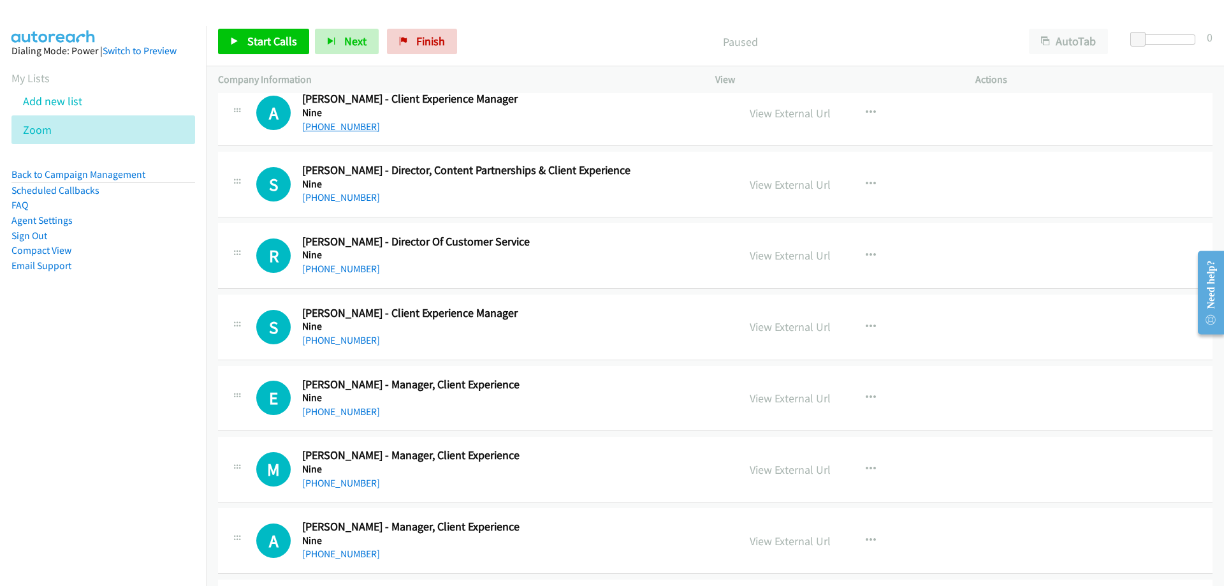
click at [341, 130] on link "+61 400 881 710" at bounding box center [341, 126] width 78 height 12
click at [349, 127] on link "+61 400 881 710" at bounding box center [341, 126] width 78 height 12
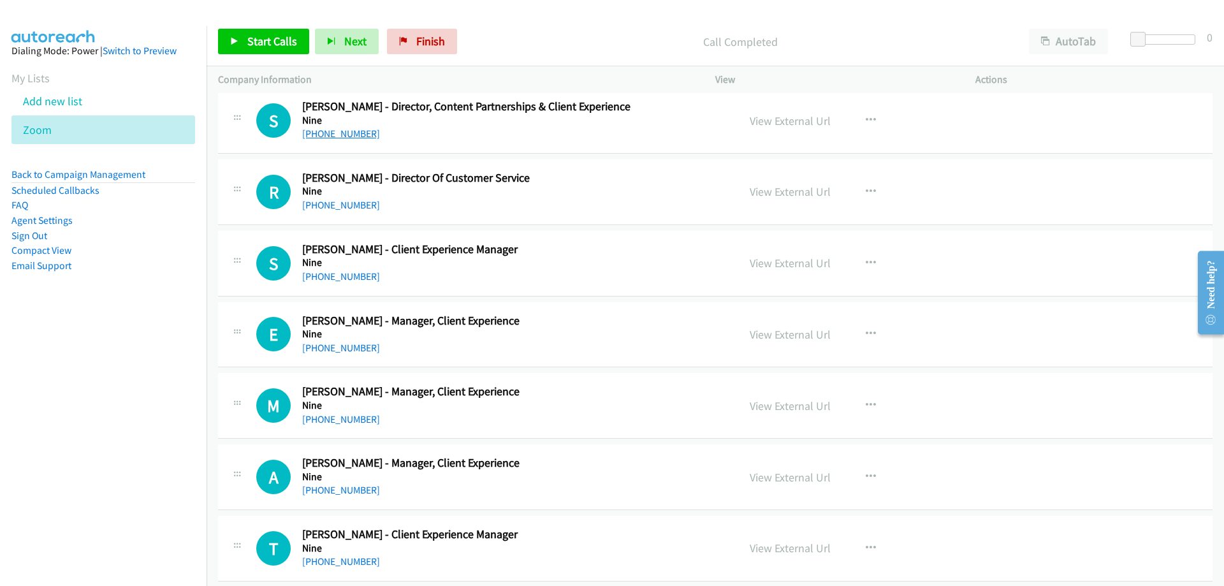
click at [340, 137] on link "+61 432 329 079" at bounding box center [341, 133] width 78 height 12
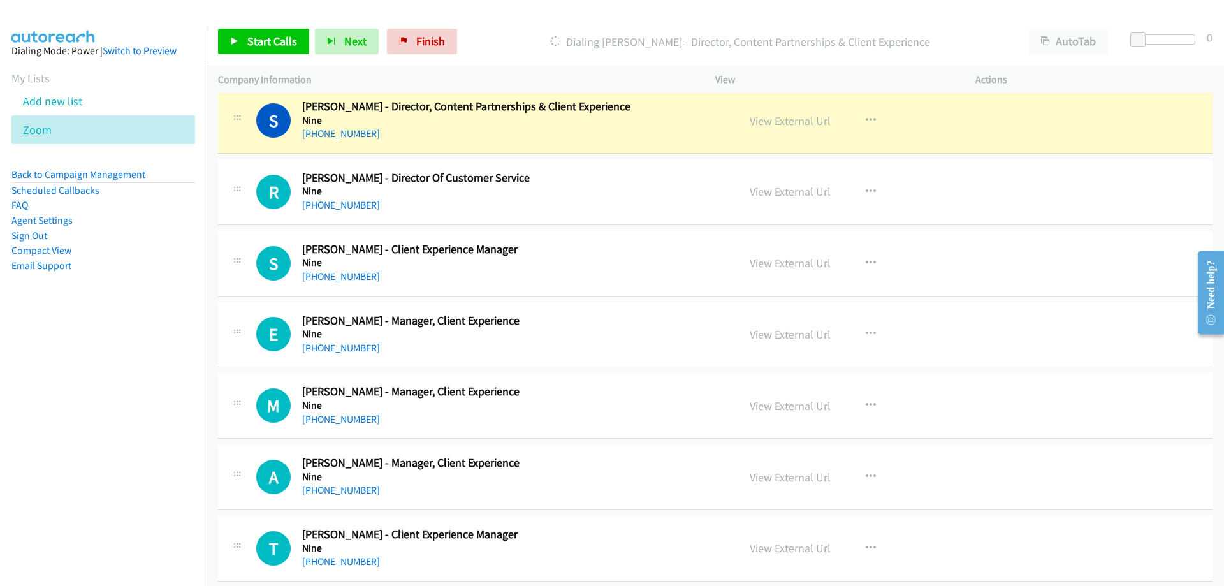
scroll to position [255, 0]
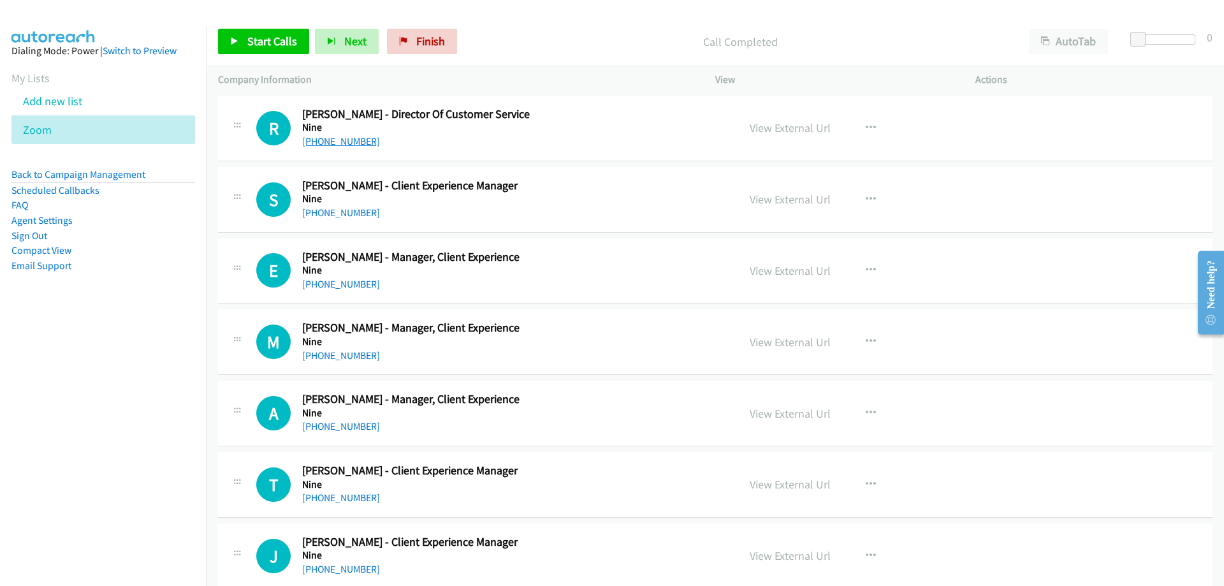
click at [351, 142] on link "+61 407 970 970" at bounding box center [341, 141] width 78 height 12
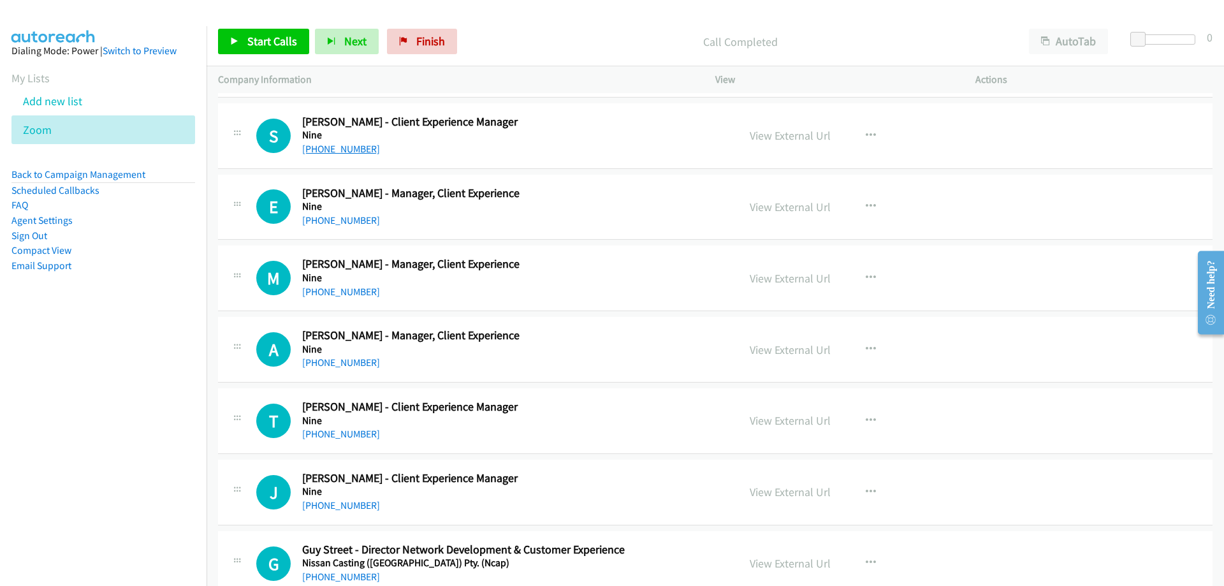
click at [363, 147] on link "+61 421 858 019" at bounding box center [341, 149] width 78 height 12
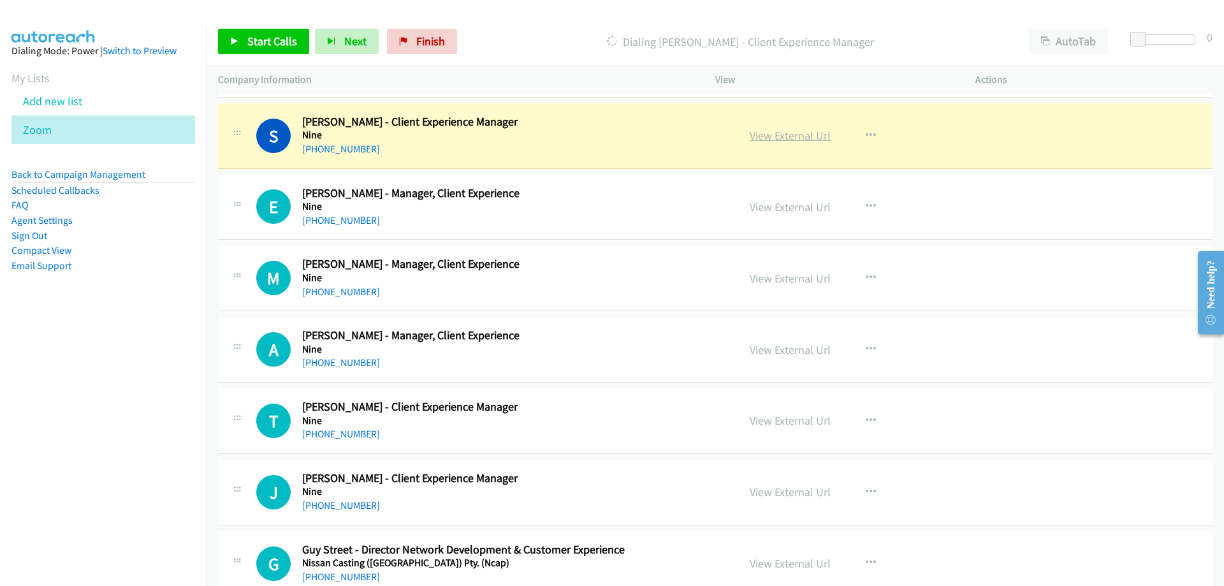
click at [771, 132] on link "View External Url" at bounding box center [790, 135] width 81 height 15
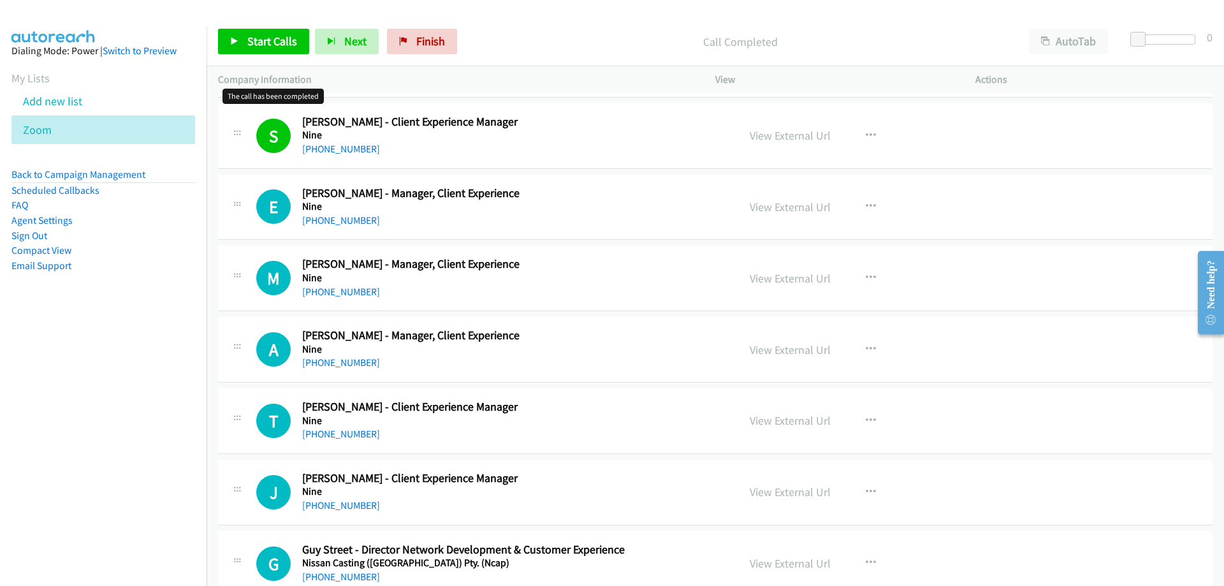
scroll to position [382, 0]
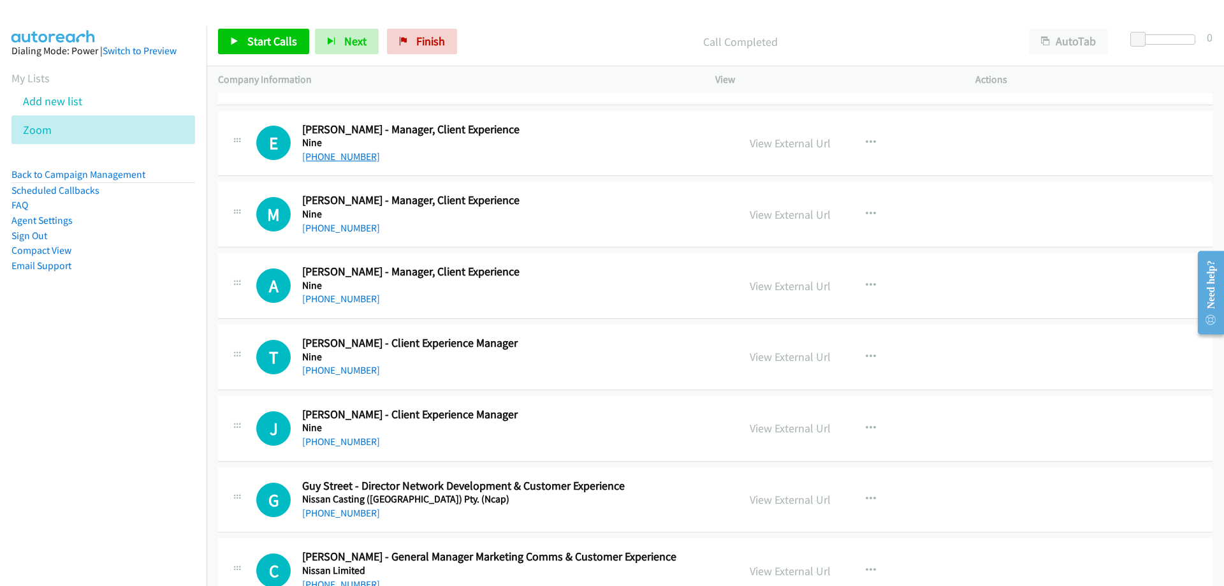
click at [331, 160] on link "+61 437 899 030" at bounding box center [341, 156] width 78 height 12
click at [329, 228] on link "+61 3 7005 1993" at bounding box center [341, 228] width 78 height 12
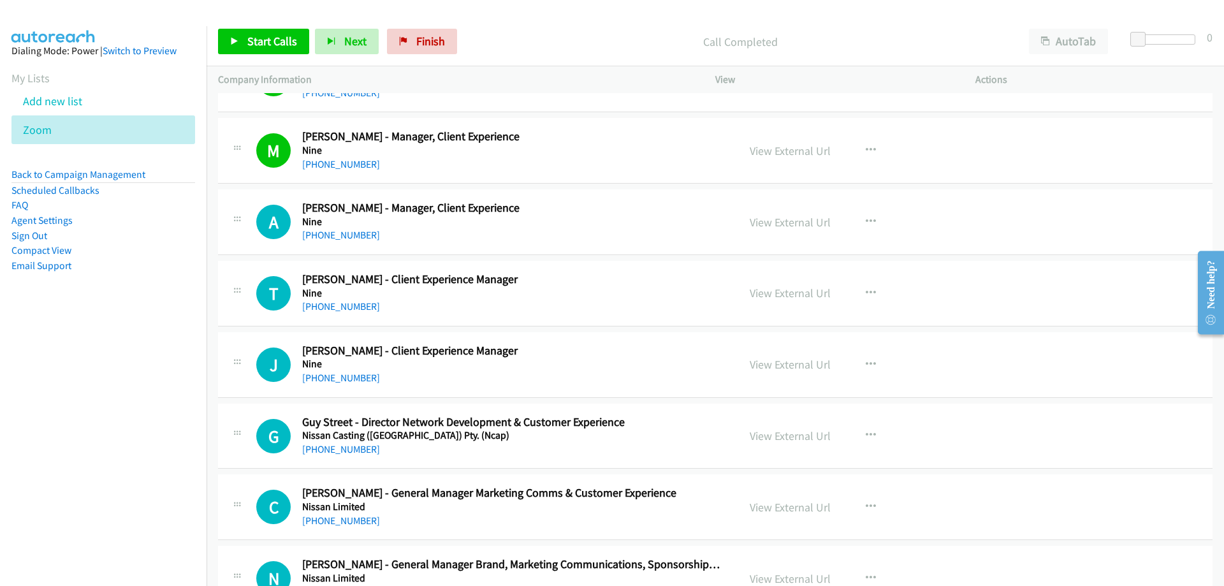
scroll to position [510, 0]
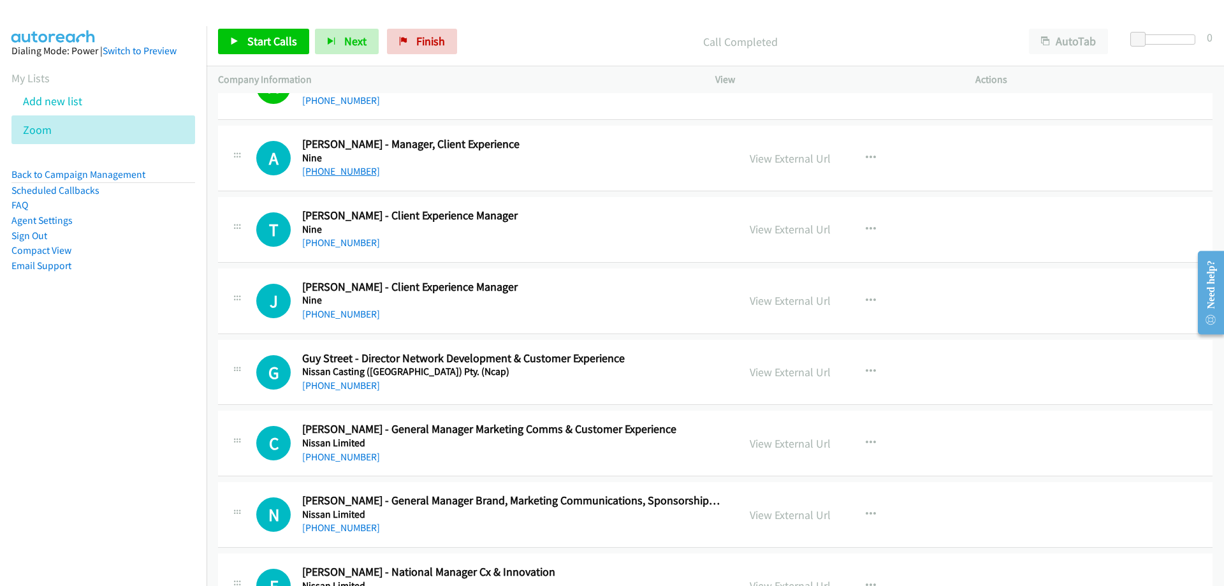
click at [337, 171] on link "+61 457 709 440" at bounding box center [341, 171] width 78 height 12
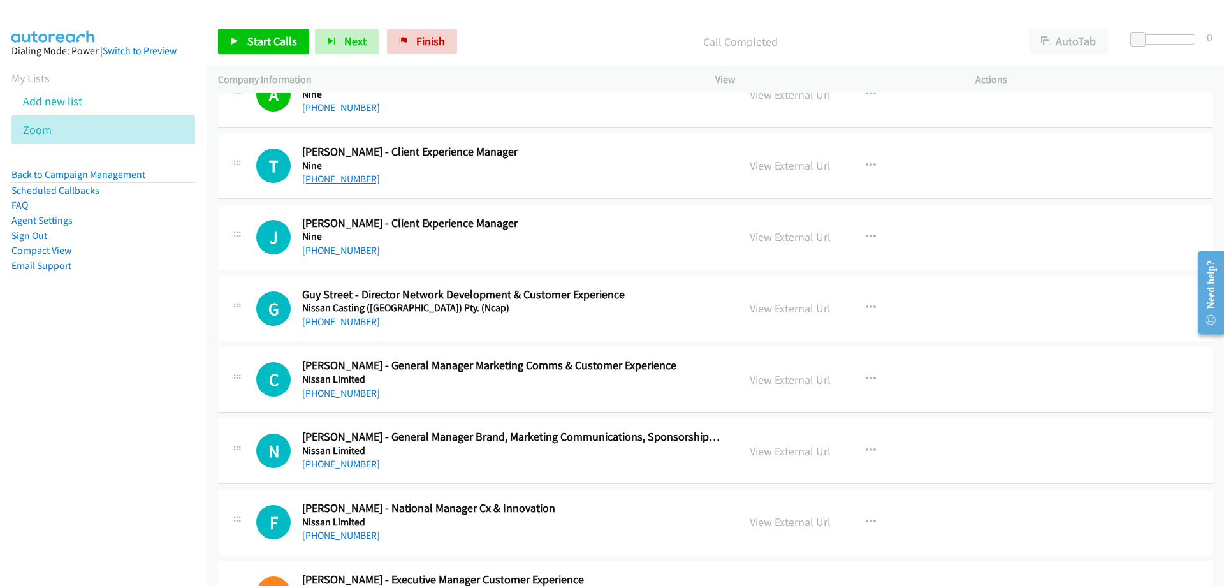
click at [312, 178] on link "+61 423 492 195" at bounding box center [341, 179] width 78 height 12
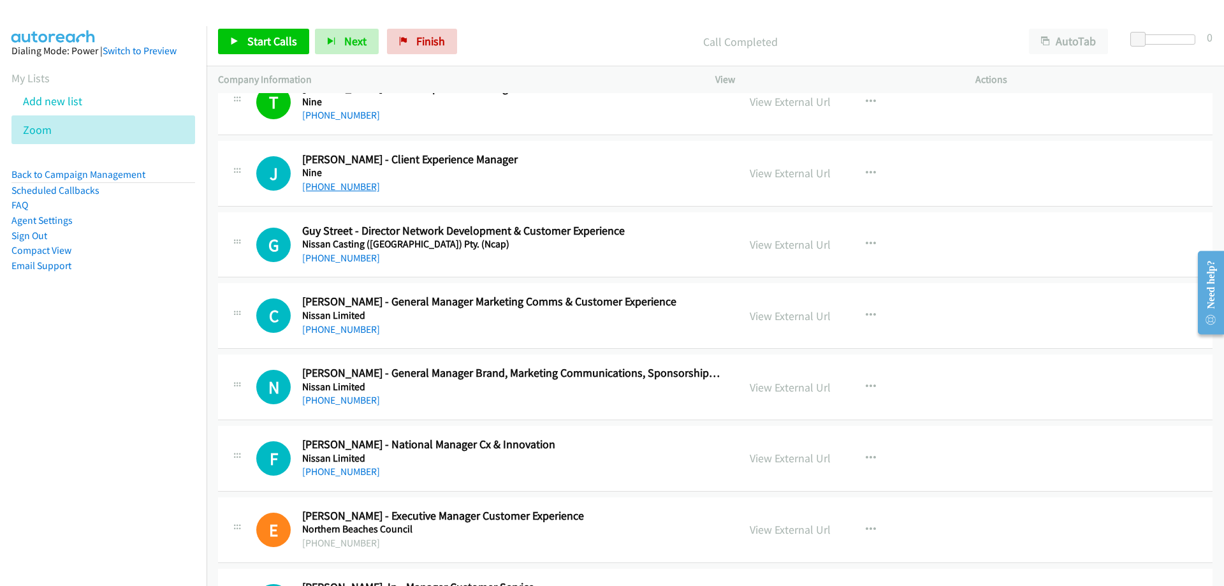
click at [312, 189] on link "+61 413 925 131" at bounding box center [341, 186] width 78 height 12
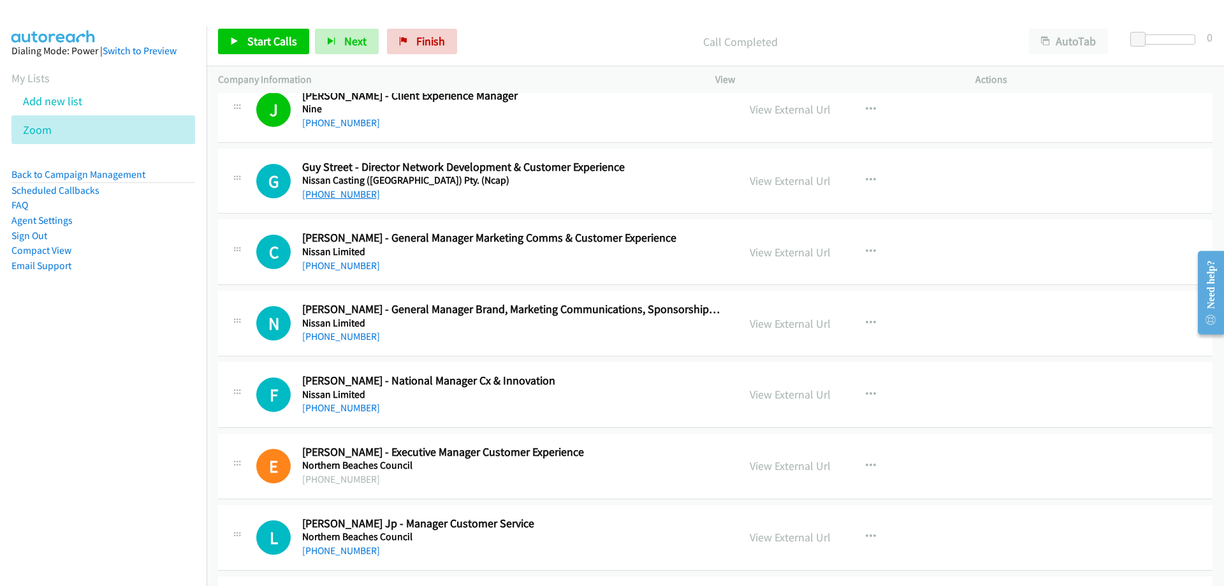
click at [328, 198] on link "+61 439 729 491" at bounding box center [341, 194] width 78 height 12
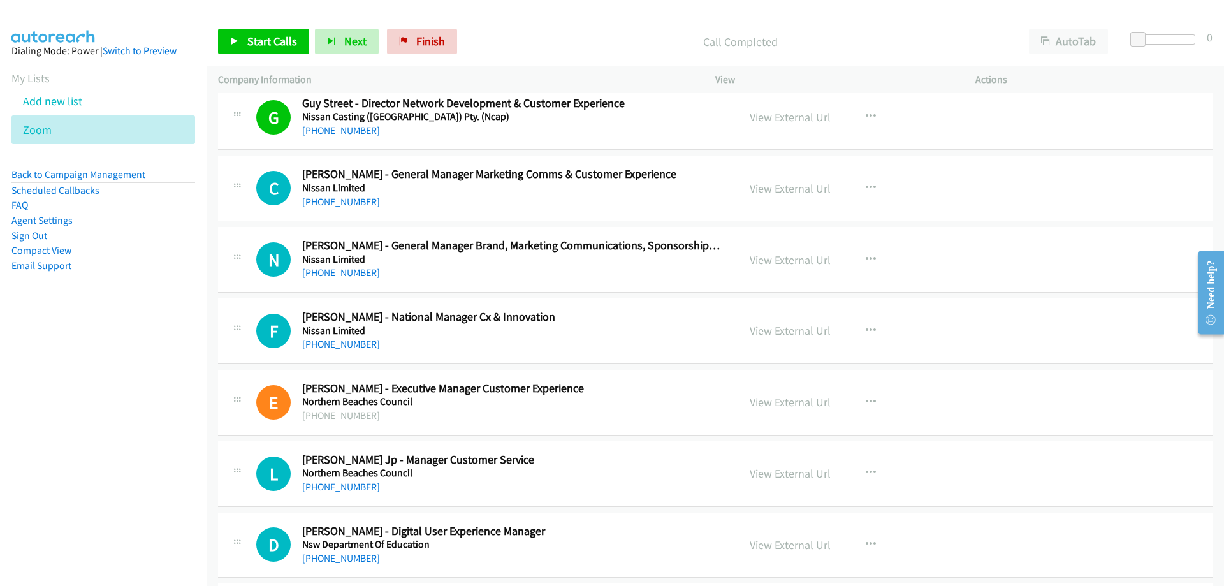
scroll to position [829, 0]
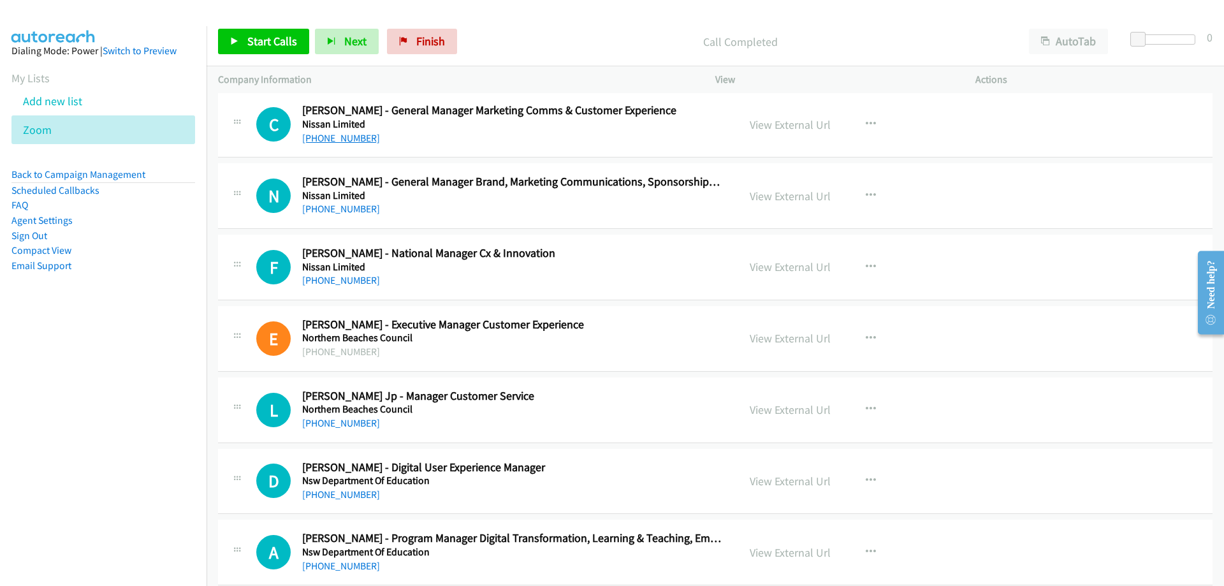
click at [346, 140] on link "+61 480 349 543" at bounding box center [341, 138] width 78 height 12
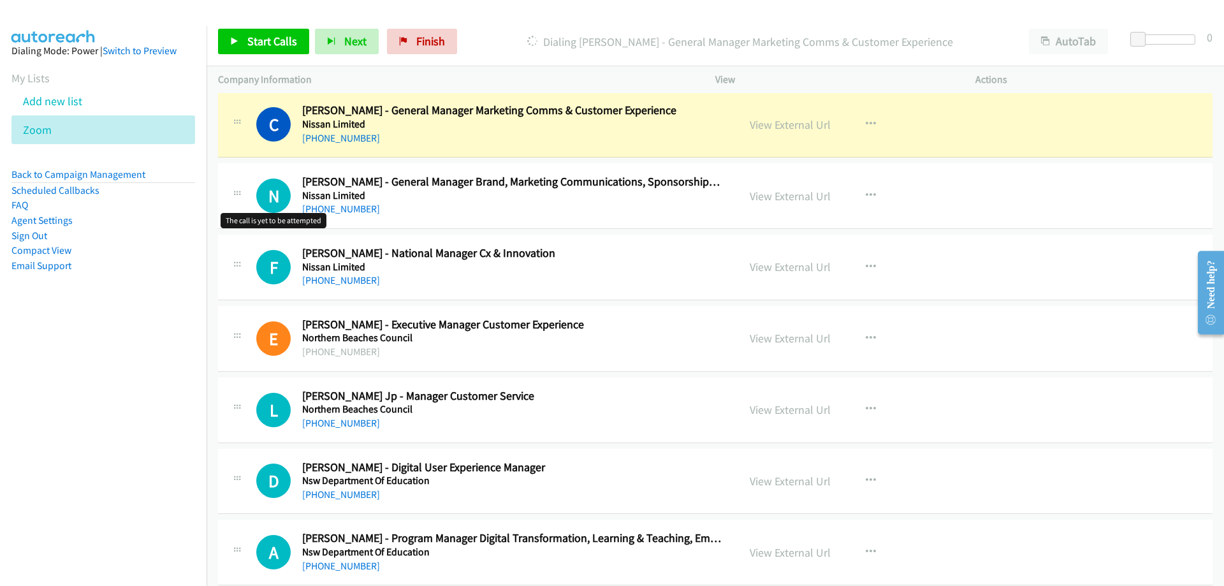
scroll to position [892, 0]
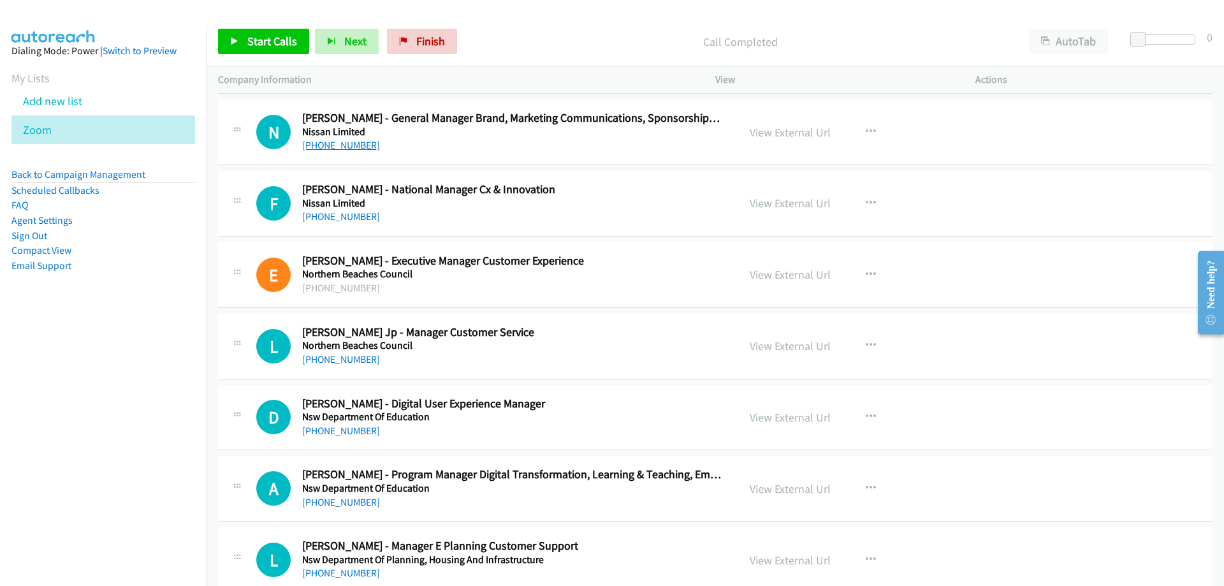
click at [334, 147] on link "+61 409 523 306" at bounding box center [341, 145] width 78 height 12
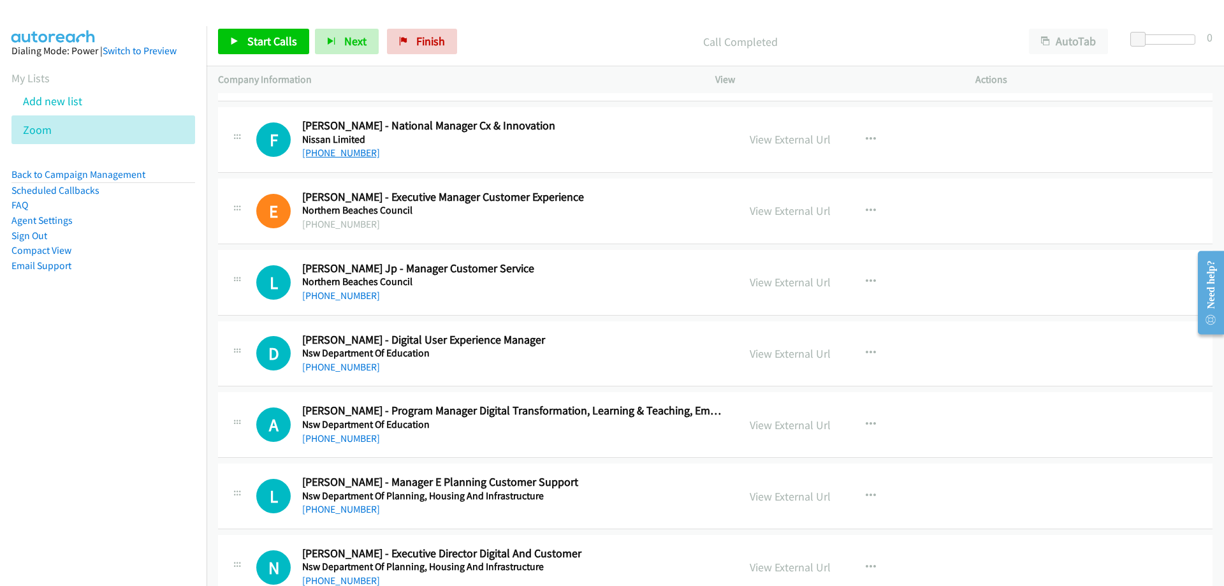
click at [345, 154] on link "+61 3 9797 4168" at bounding box center [341, 153] width 78 height 12
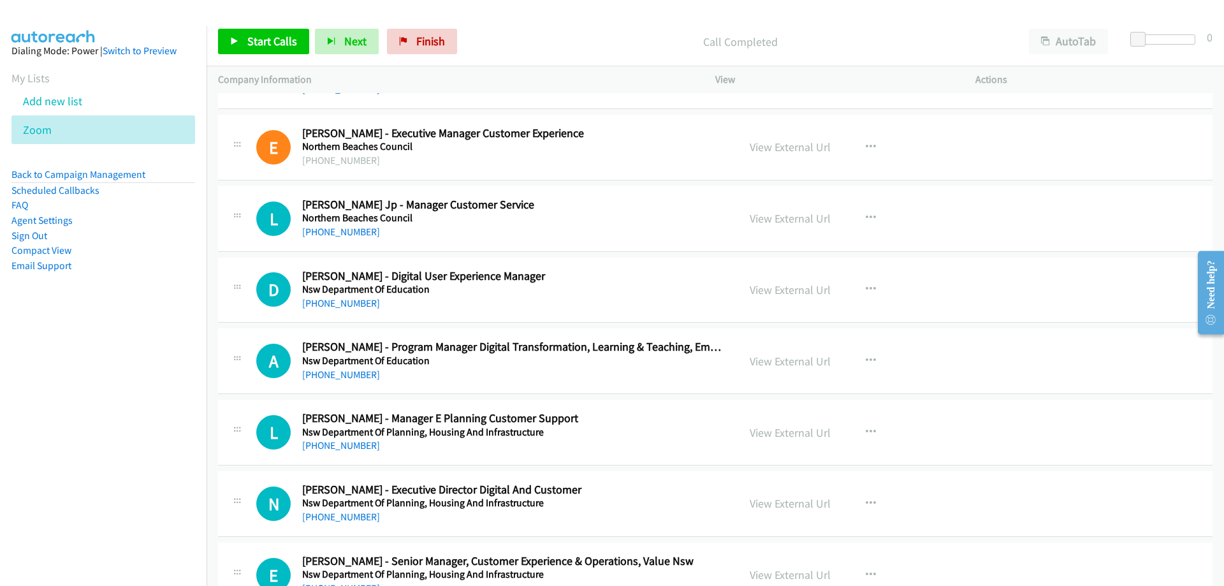
scroll to position [1084, 0]
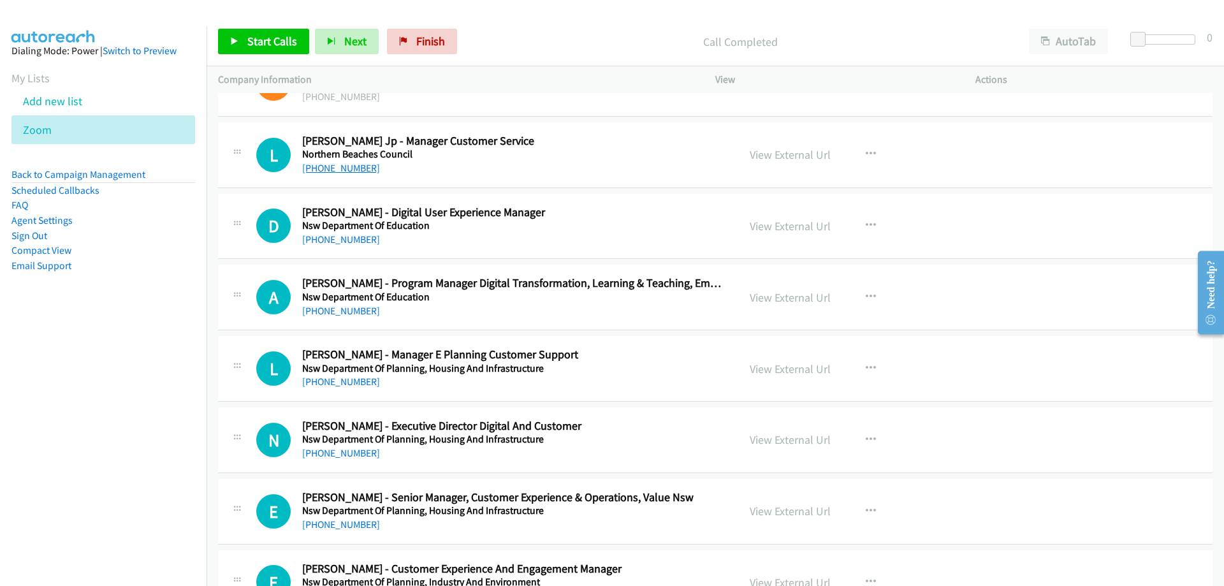
click at [340, 164] on link "+61 429 927 246" at bounding box center [341, 168] width 78 height 12
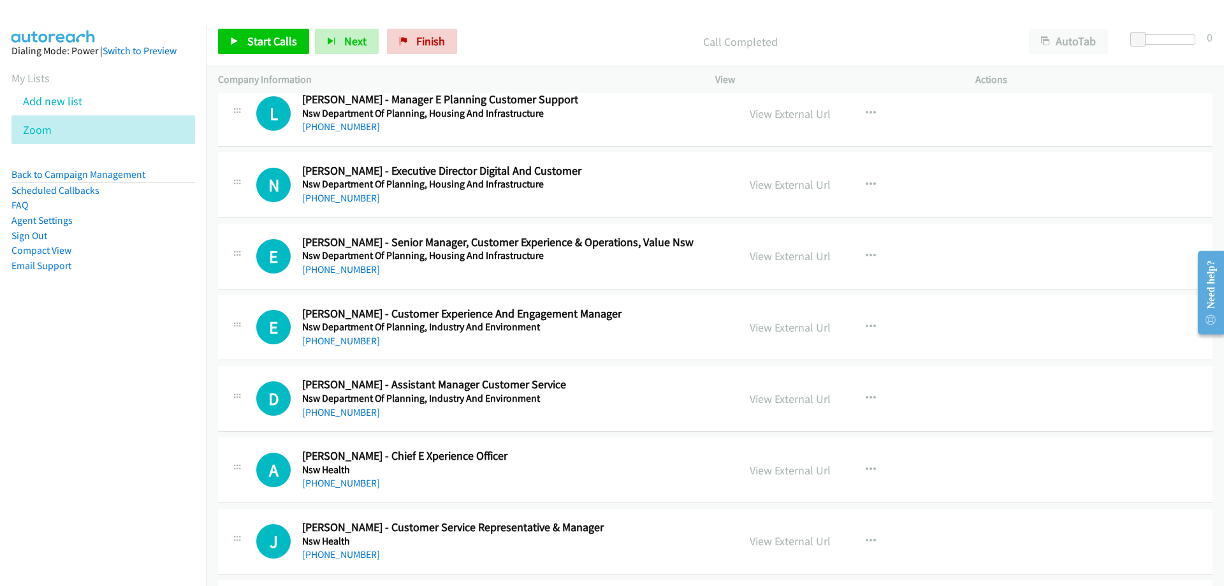
scroll to position [1402, 0]
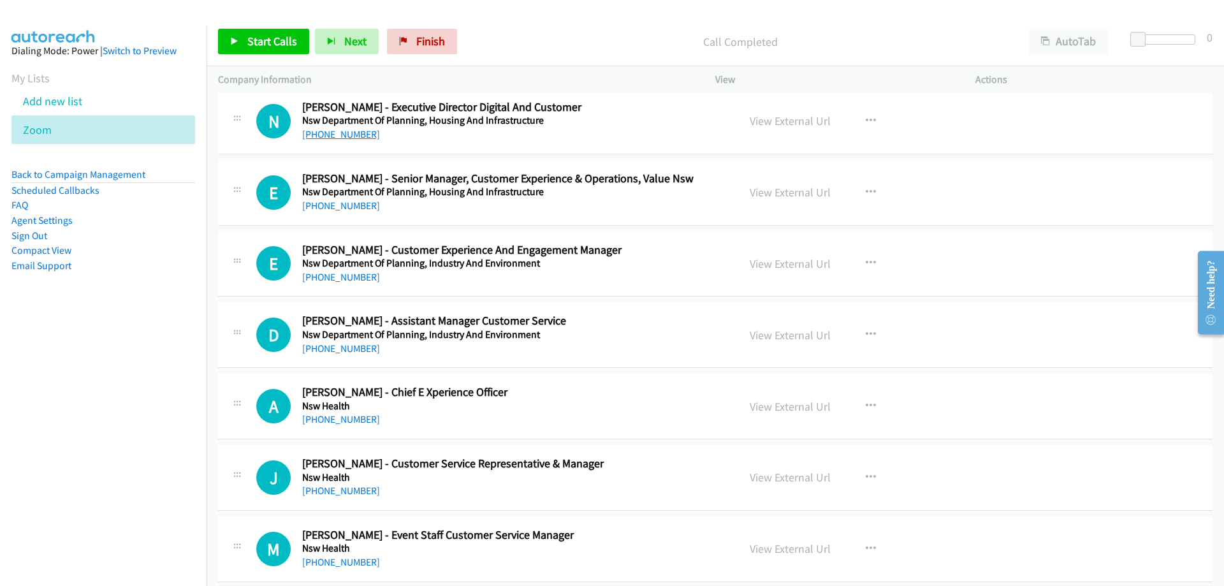
click at [339, 136] on link "+61 418 670 449" at bounding box center [341, 134] width 78 height 12
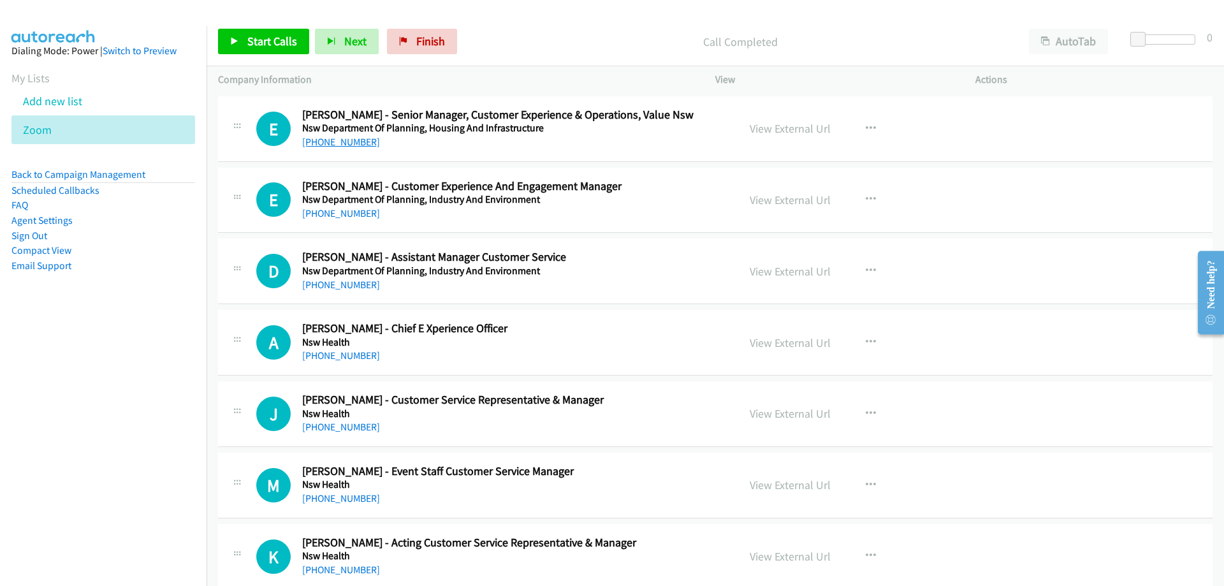
click at [339, 141] on link "+61 437 900 344" at bounding box center [341, 142] width 78 height 12
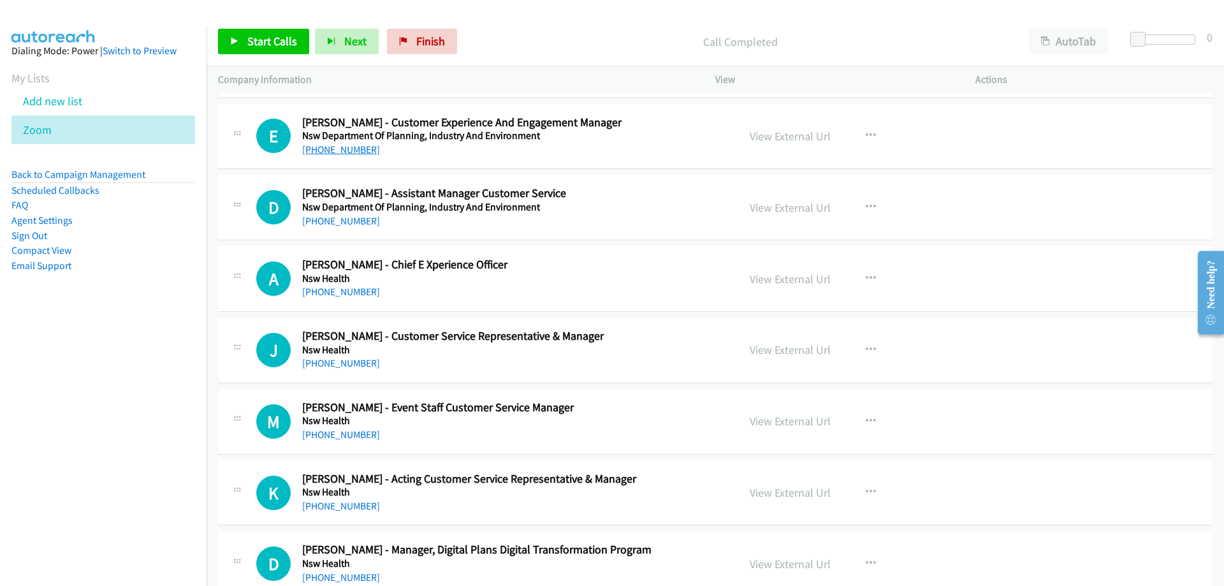
click at [319, 147] on link "+61 435 962 375" at bounding box center [341, 149] width 78 height 12
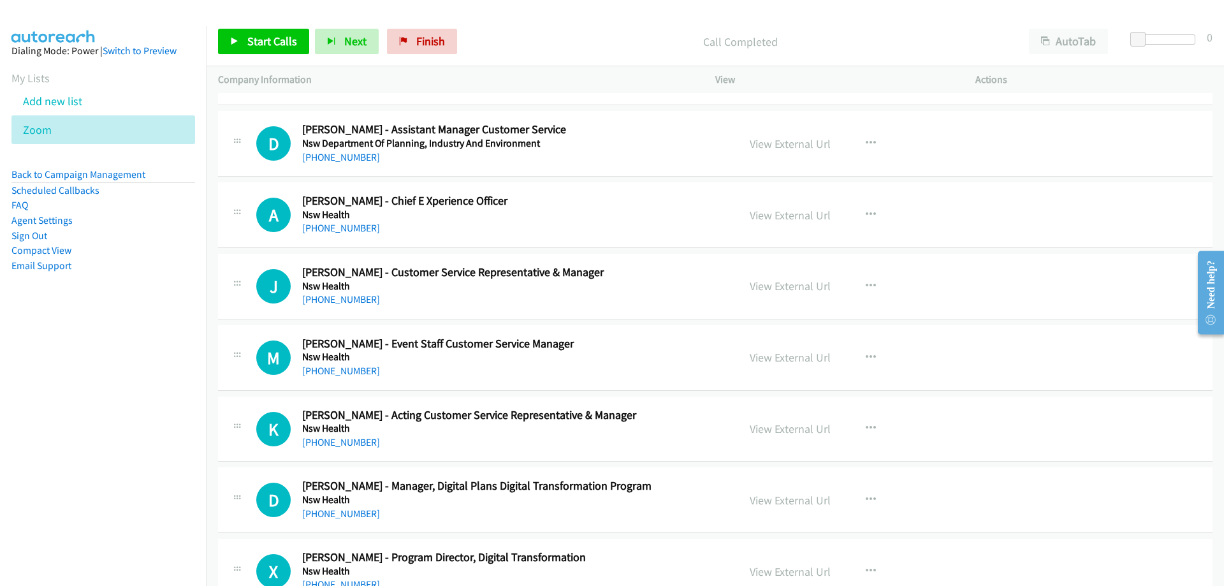
scroll to position [1657, 0]
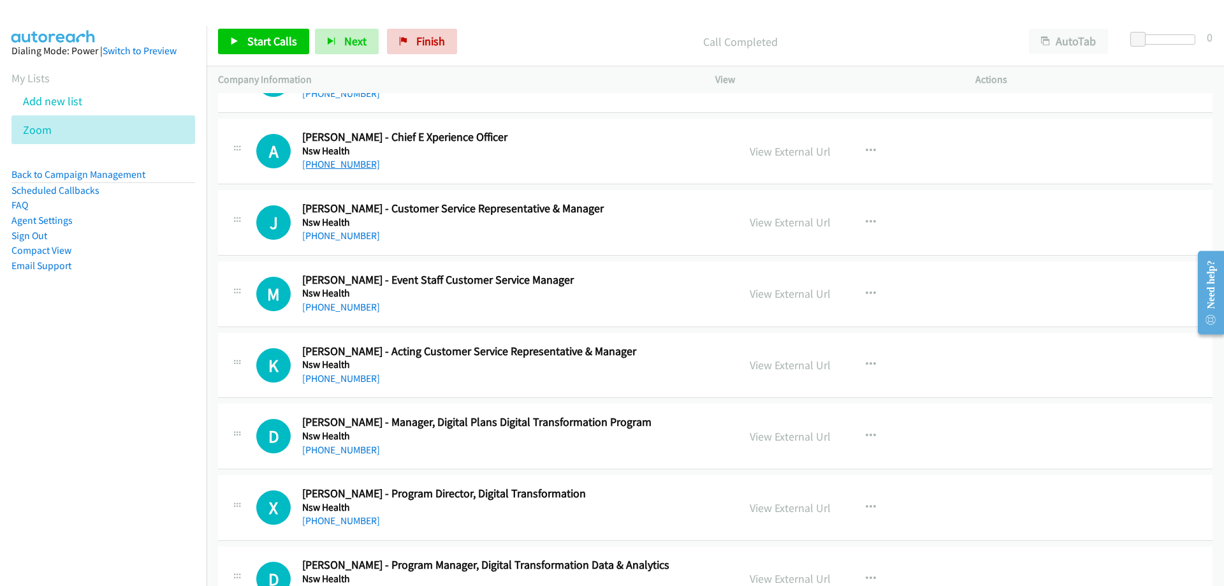
click at [320, 170] on link "+61 411 255 320" at bounding box center [341, 164] width 78 height 12
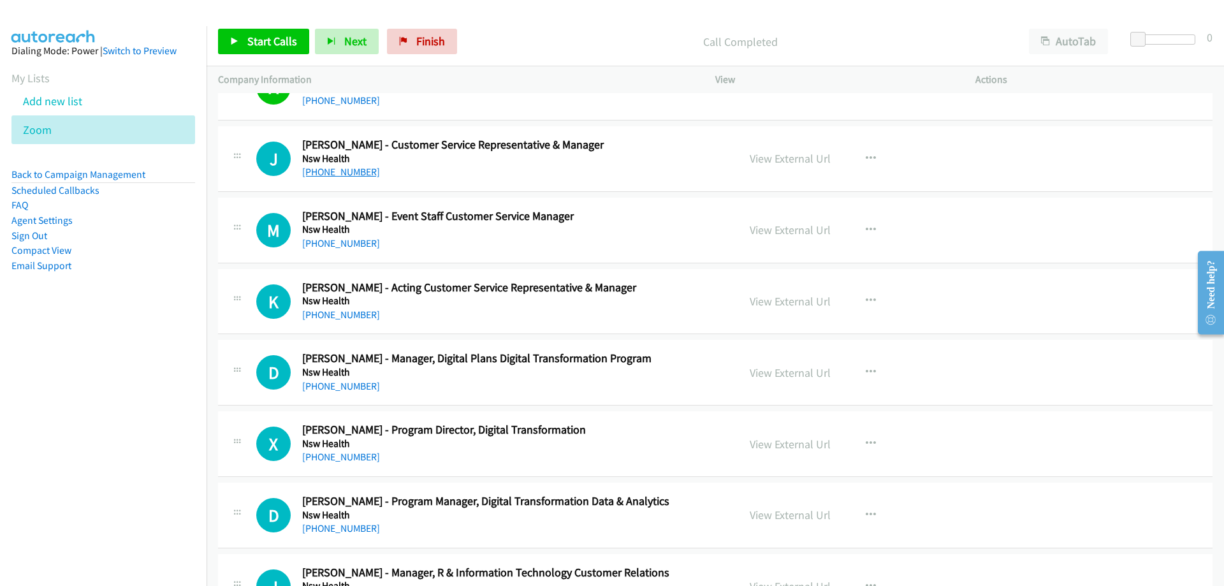
click at [338, 176] on link "+61 2 9515 6903" at bounding box center [341, 172] width 78 height 12
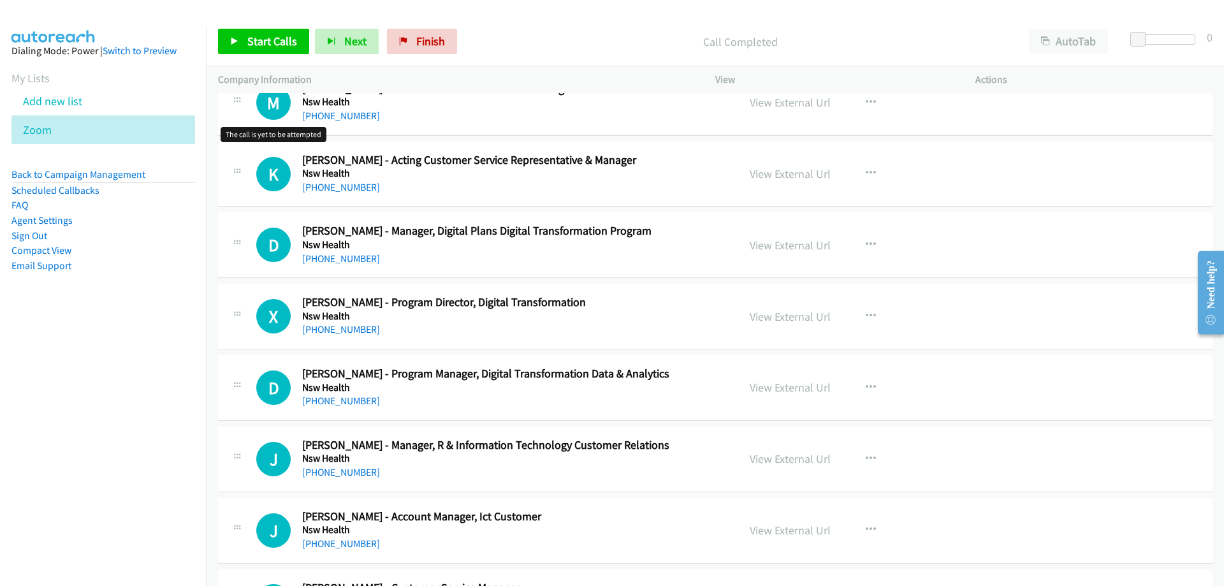
scroll to position [1912, 0]
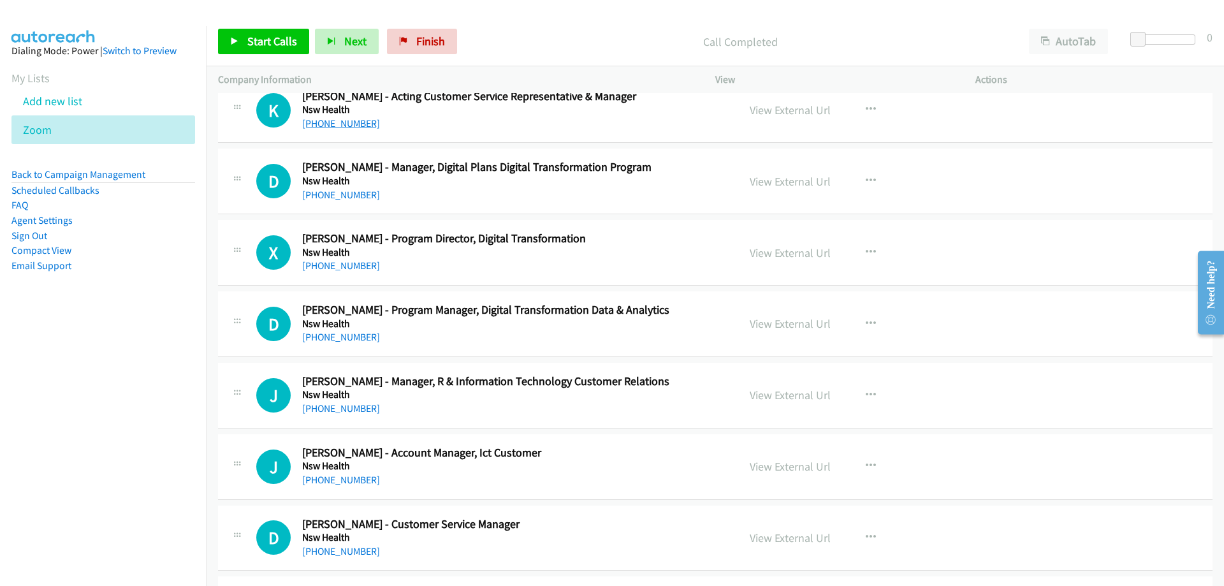
click at [331, 126] on link "+61 2 9382 9601" at bounding box center [341, 123] width 78 height 12
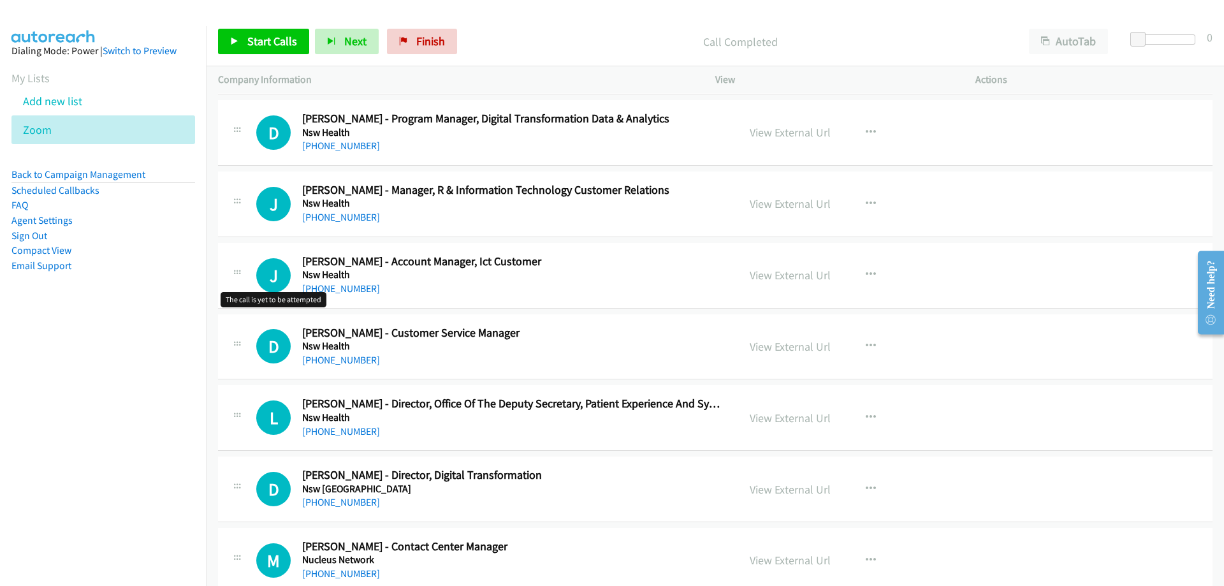
scroll to position [2167, 0]
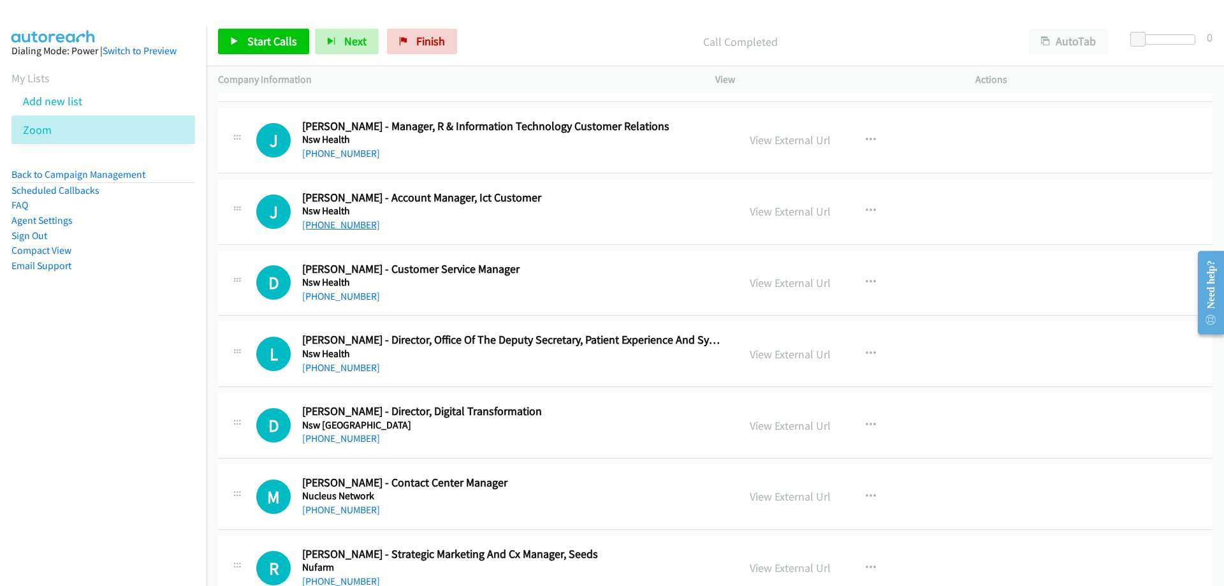
click at [330, 222] on link "+61 427 251 440" at bounding box center [341, 225] width 78 height 12
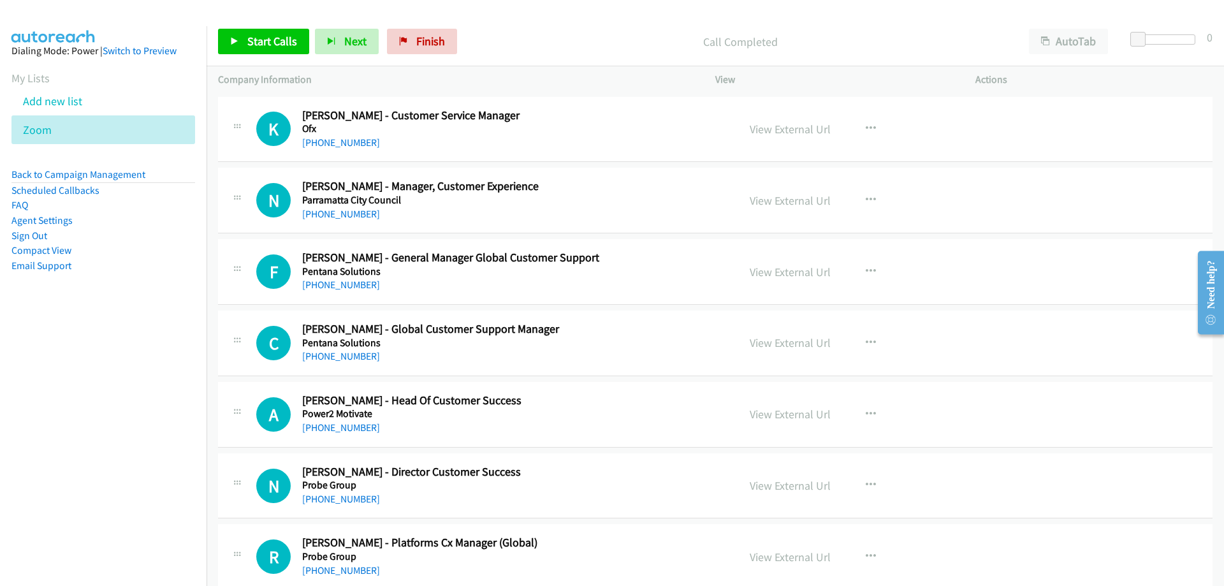
scroll to position [2741, 0]
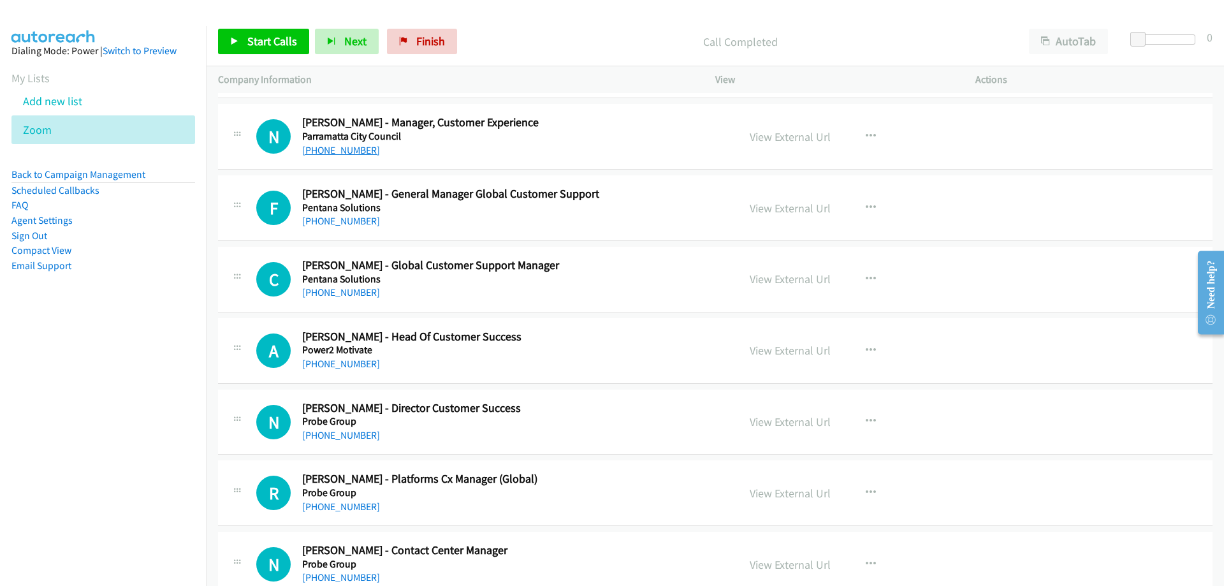
click at [330, 151] on link "+61 437 275 543" at bounding box center [341, 150] width 78 height 12
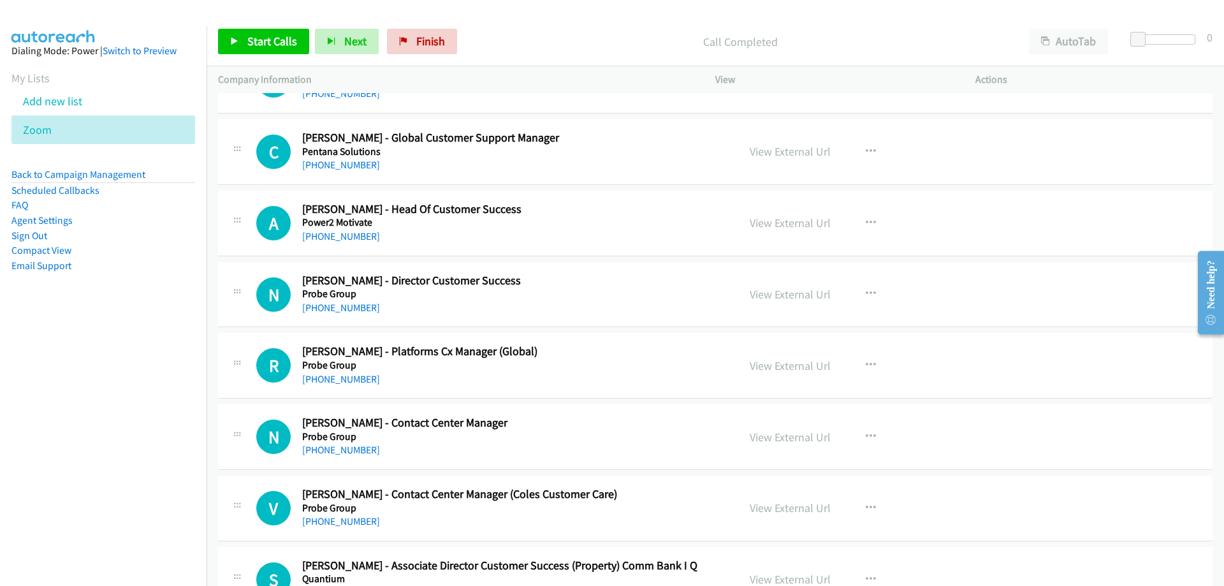
scroll to position [2932, 0]
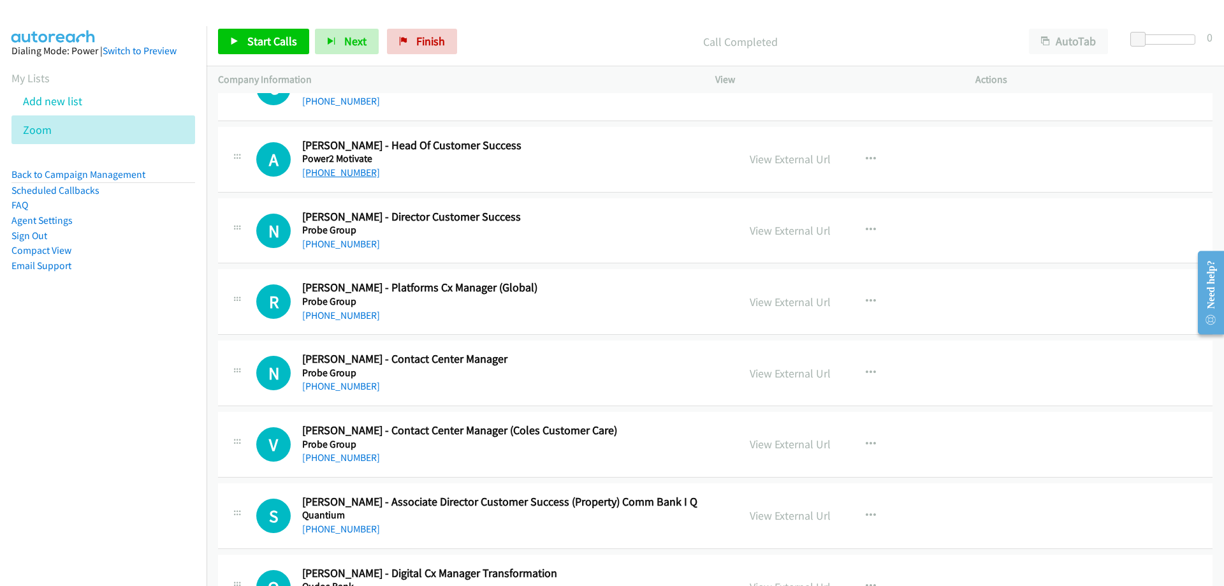
click at [349, 177] on link "+61 424 433 040" at bounding box center [341, 172] width 78 height 12
click at [362, 241] on link "+61 402 442 344" at bounding box center [341, 244] width 78 height 12
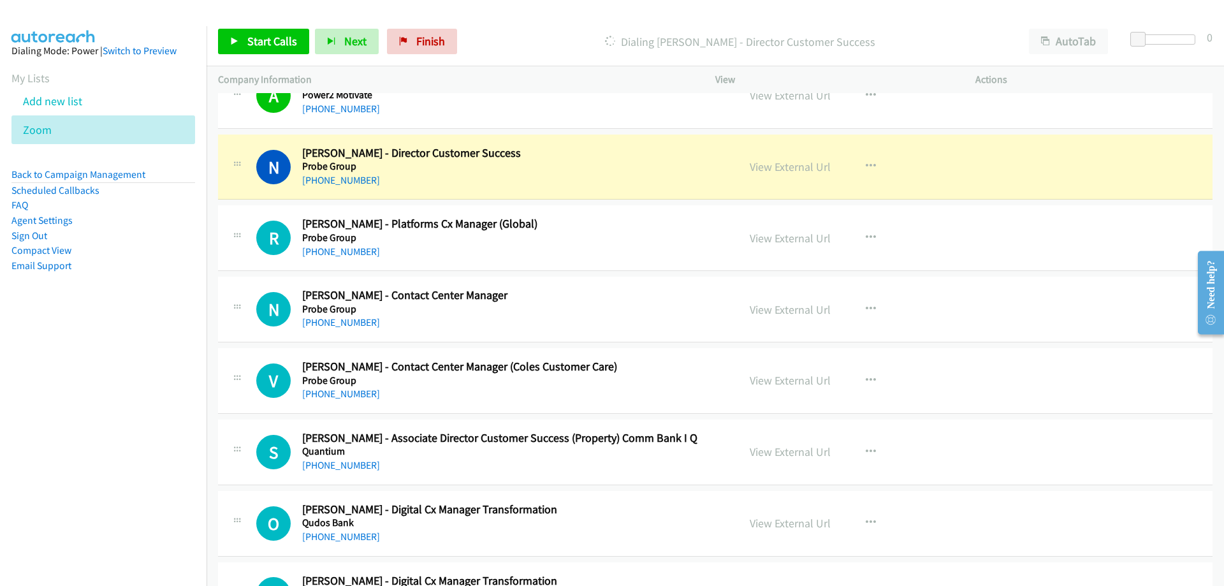
scroll to position [3059, 0]
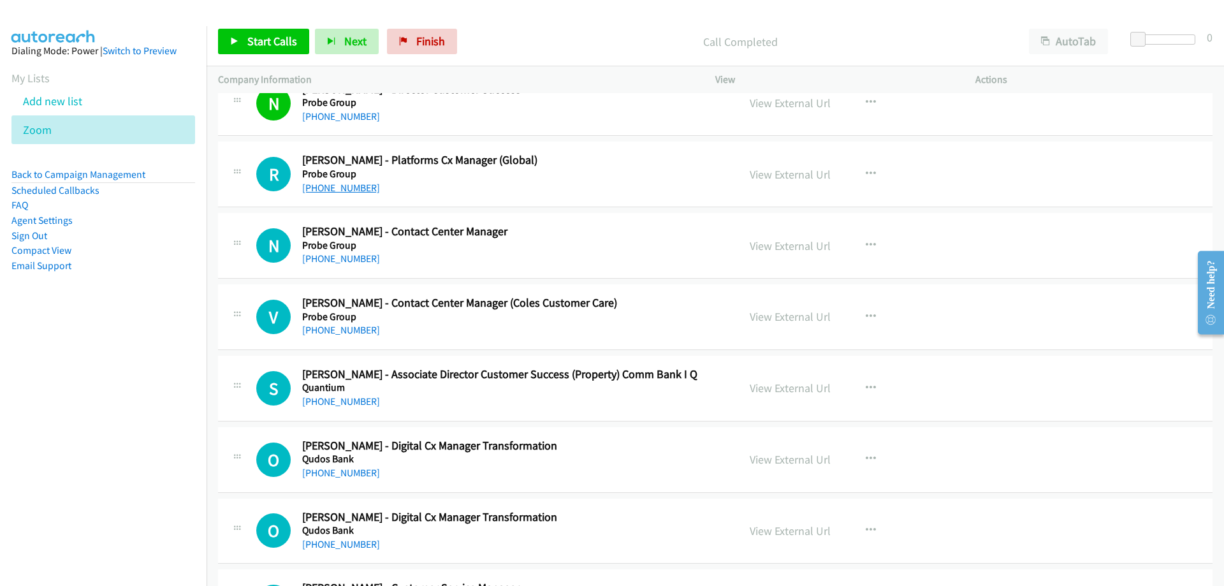
click at [355, 190] on link "+61 407 830 250" at bounding box center [341, 188] width 78 height 12
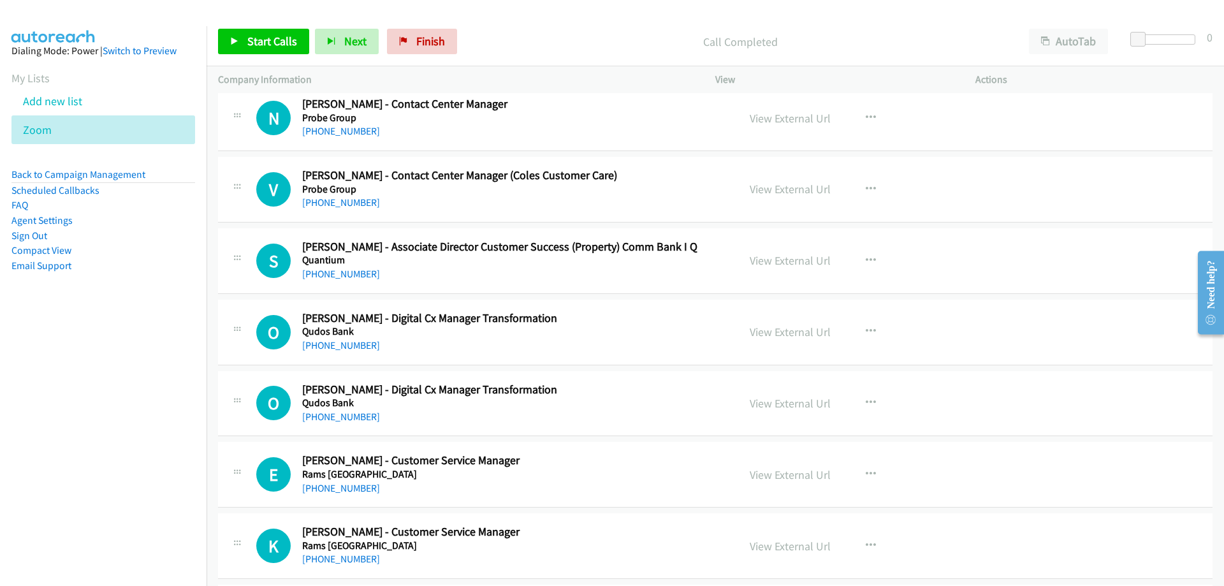
scroll to position [3251, 0]
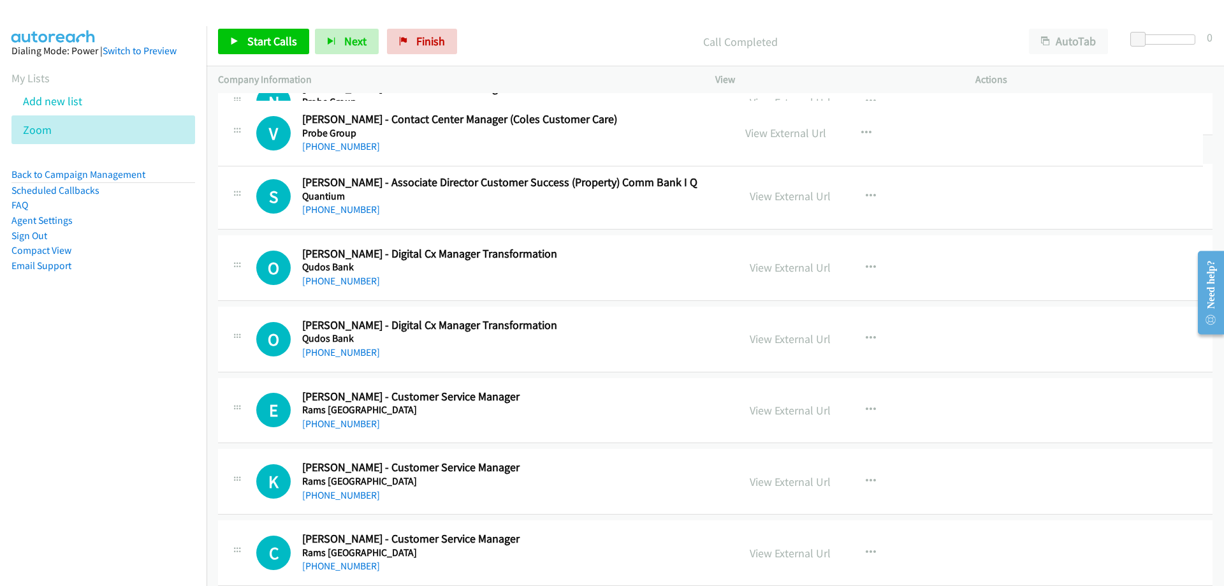
drag, startPoint x: 338, startPoint y: 141, endPoint x: 359, endPoint y: 148, distance: 22.0
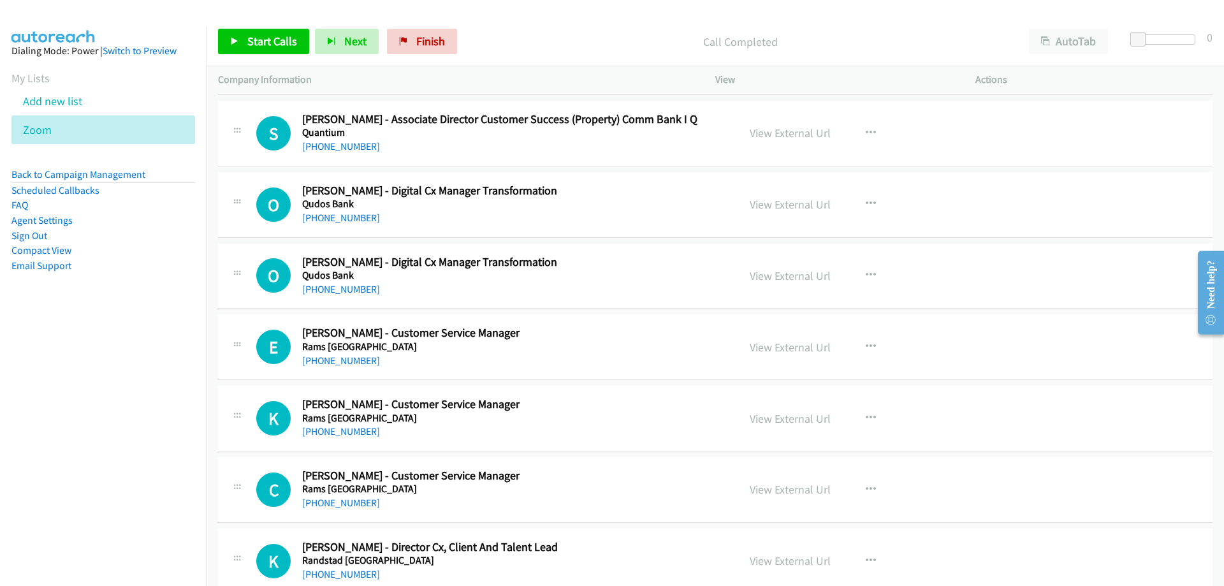
scroll to position [3378, 0]
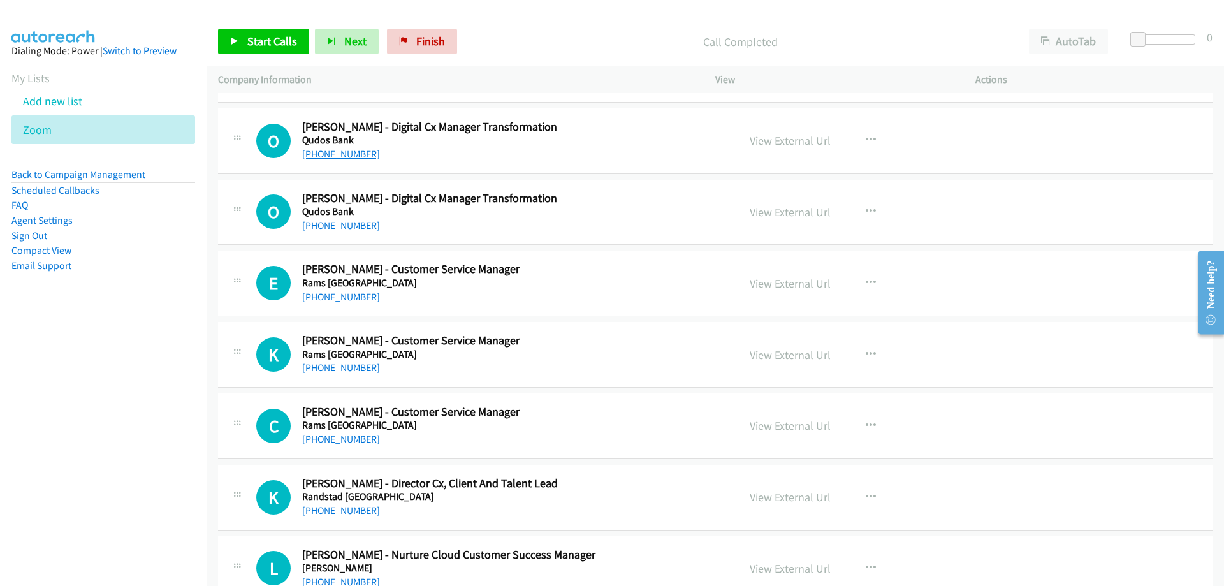
click at [344, 152] on link "+61 431 105 232" at bounding box center [341, 154] width 78 height 12
click at [60, 134] on icon at bounding box center [58, 130] width 9 height 9
